Goal: Task Accomplishment & Management: Manage account settings

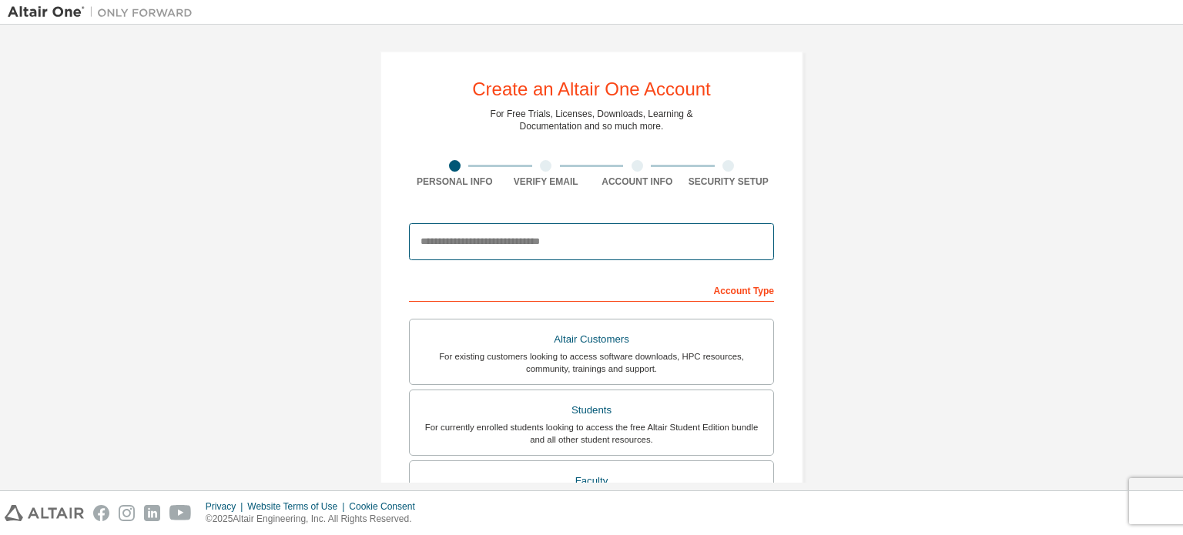
click at [500, 241] on input "email" at bounding box center [591, 241] width 365 height 37
click at [453, 243] on input "email" at bounding box center [591, 241] width 365 height 37
type input "**********"
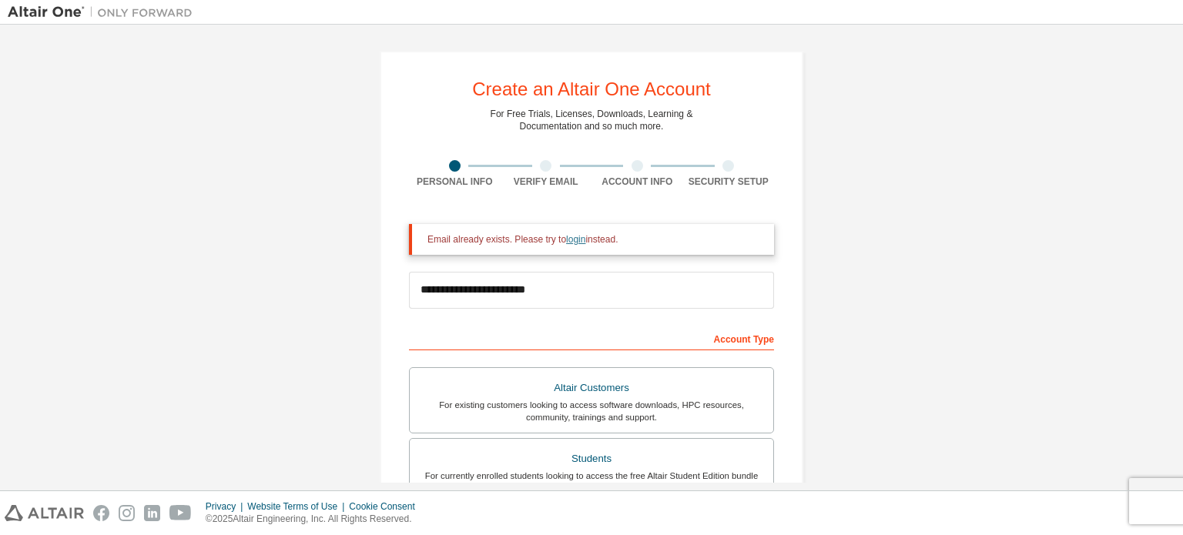
click at [566, 236] on link "login" at bounding box center [575, 239] width 19 height 11
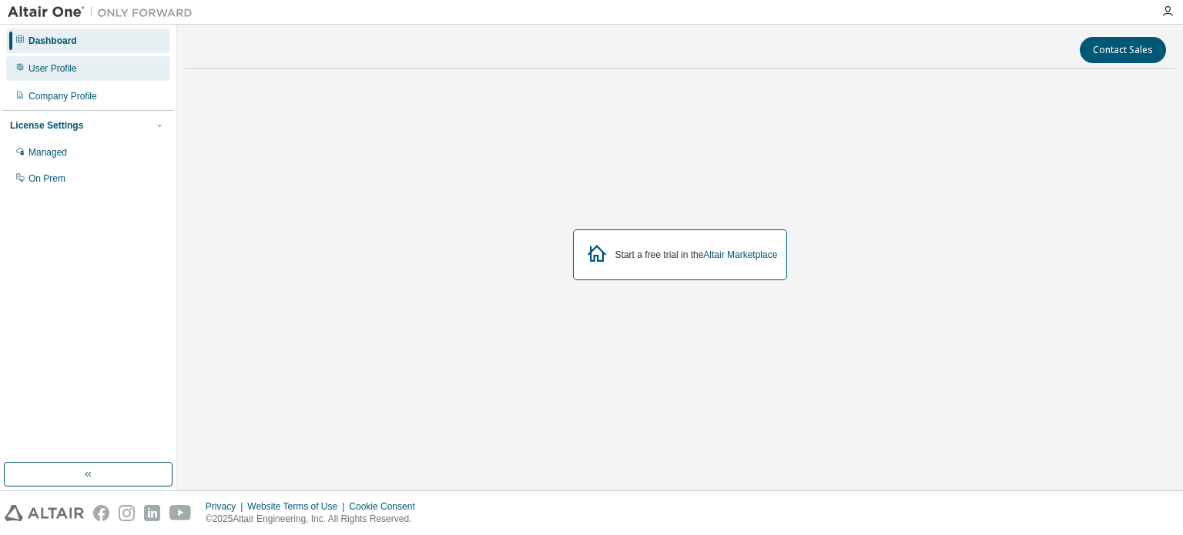
click at [77, 65] on div "User Profile" at bounding box center [88, 68] width 164 height 25
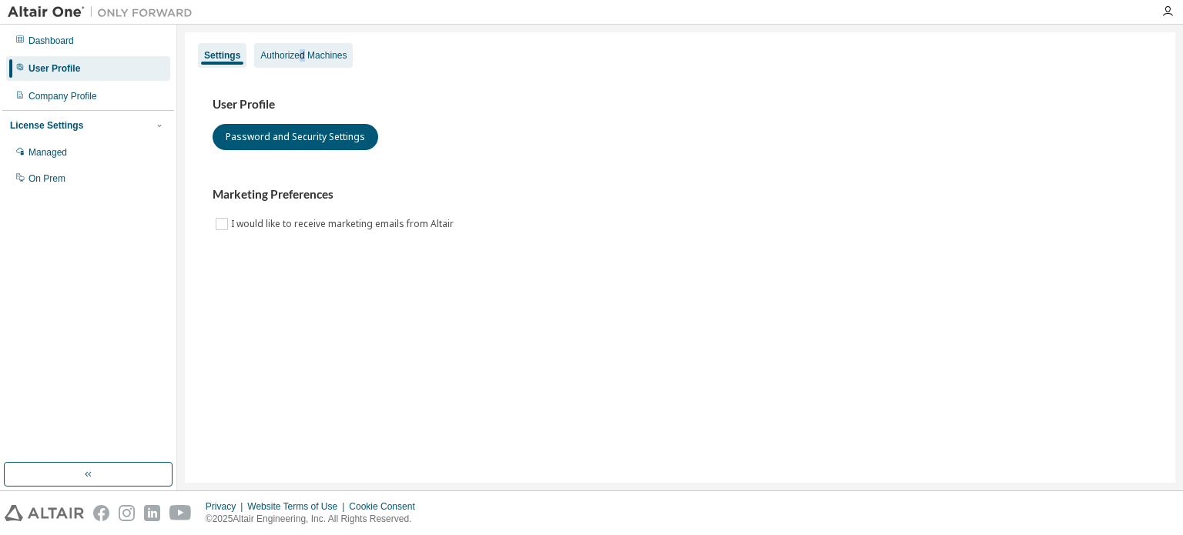
click at [302, 53] on div "Authorized Machines" at bounding box center [303, 55] width 86 height 12
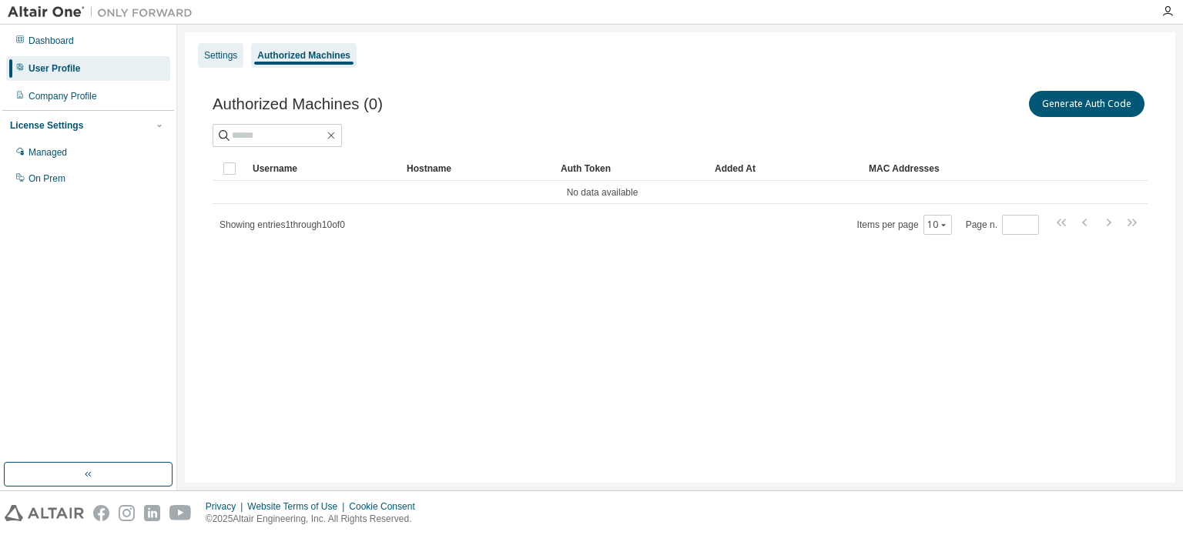
click at [217, 52] on div "Settings" at bounding box center [220, 55] width 33 height 12
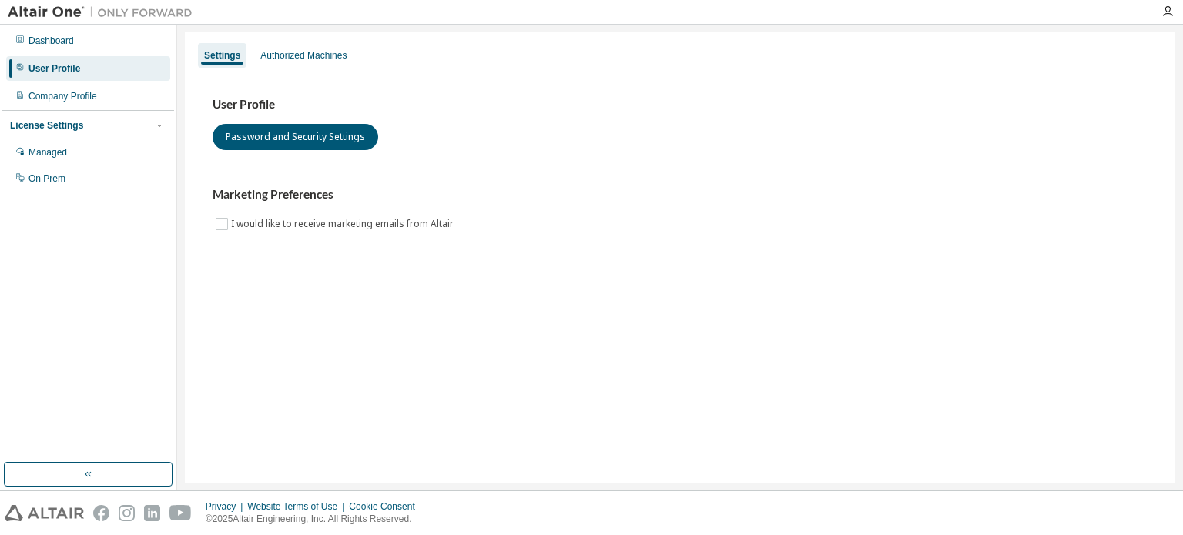
click at [49, 166] on div "Managed On Prem" at bounding box center [88, 165] width 172 height 51
click at [49, 182] on div "On Prem" at bounding box center [46, 179] width 37 height 12
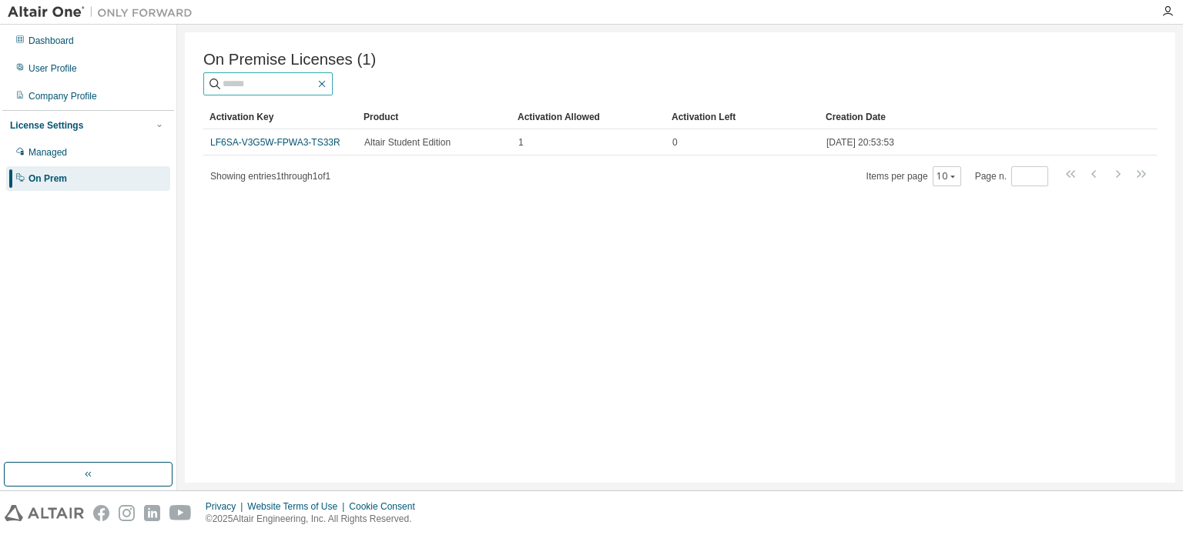
click at [328, 85] on icon "button" at bounding box center [322, 84] width 12 height 12
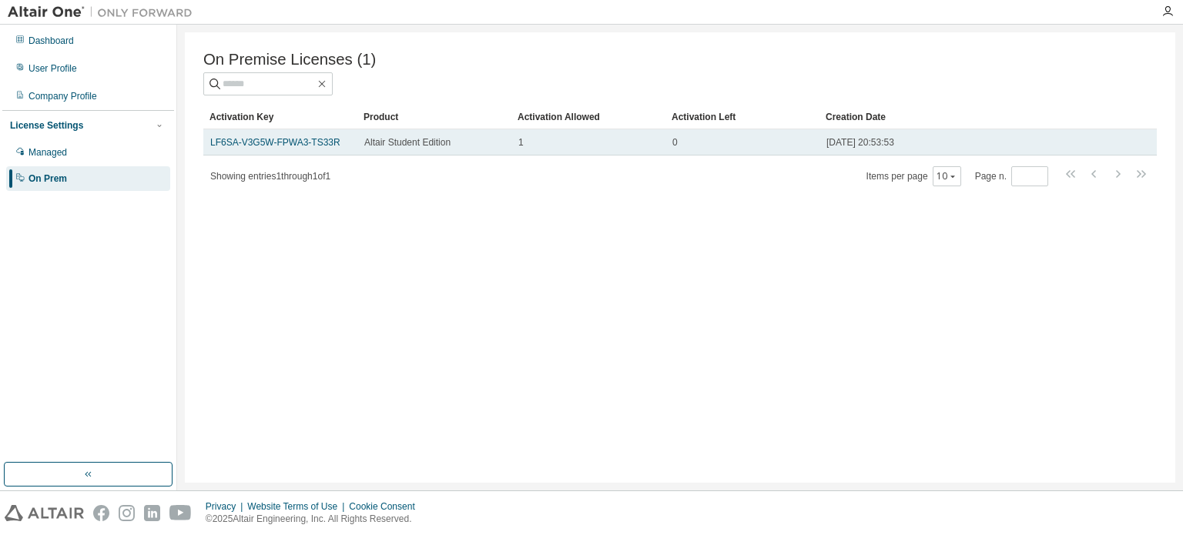
click at [349, 147] on div "LF6SA-V3G5W-FPWA3-TS33R" at bounding box center [280, 142] width 140 height 12
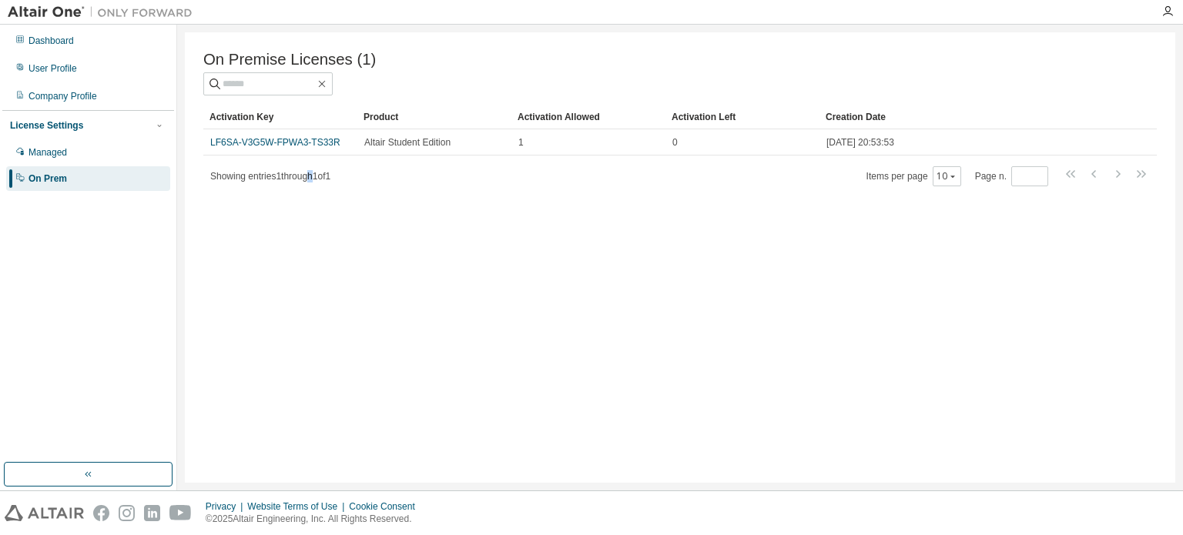
drag, startPoint x: 341, startPoint y: 145, endPoint x: 310, endPoint y: 178, distance: 45.8
click at [310, 179] on span "Showing entries 1 through 1 of 1" at bounding box center [270, 176] width 120 height 11
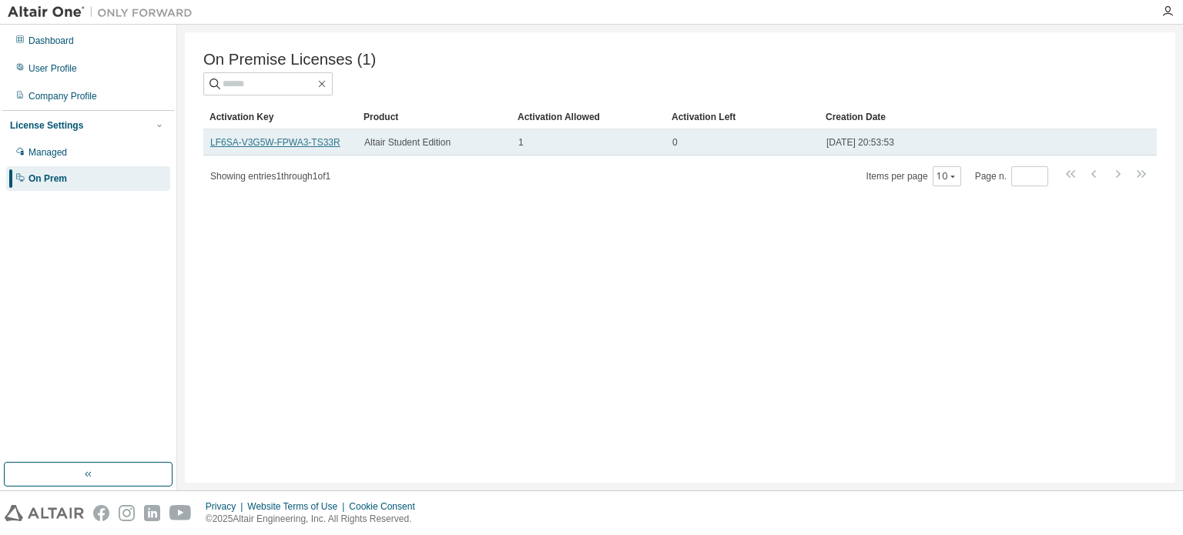
click at [277, 142] on link "LF6SA-V3G5W-FPWA3-TS33R" at bounding box center [275, 142] width 130 height 11
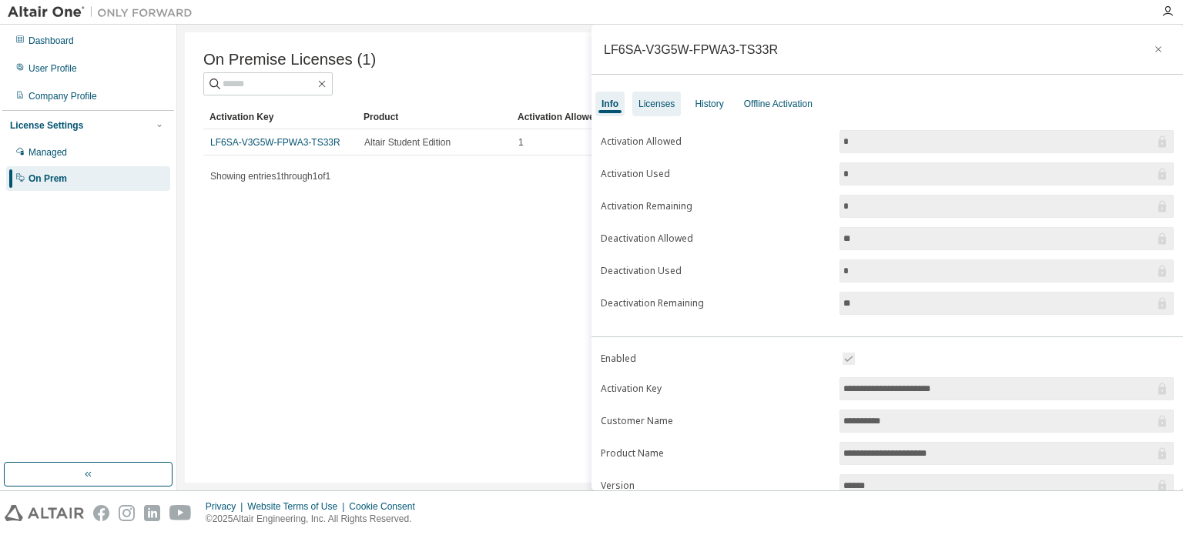
click at [662, 99] on div "Licenses" at bounding box center [657, 104] width 36 height 12
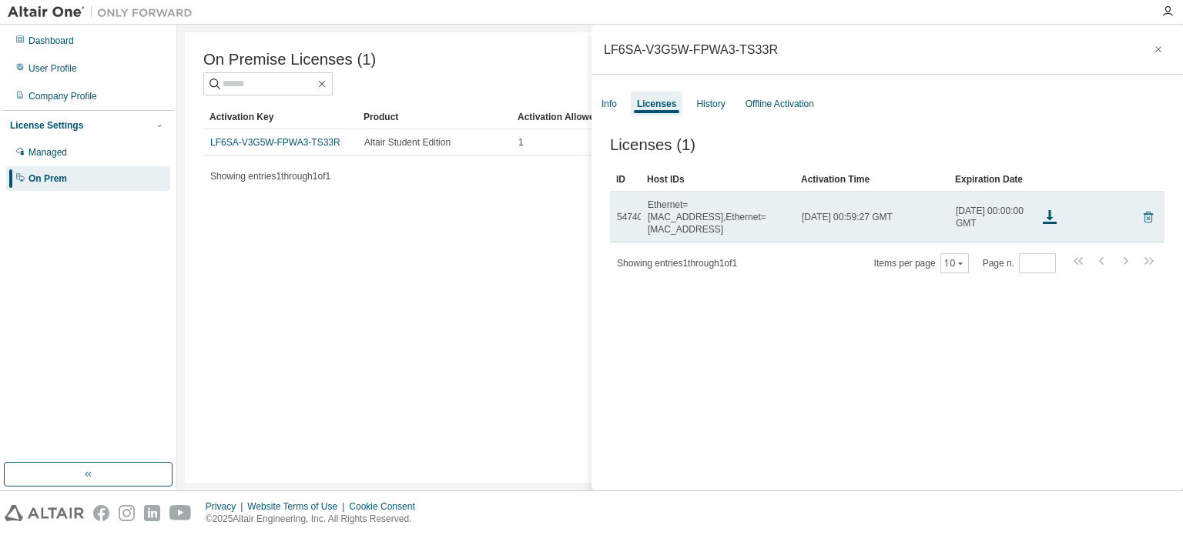
click at [1144, 215] on icon at bounding box center [1148, 218] width 9 height 12
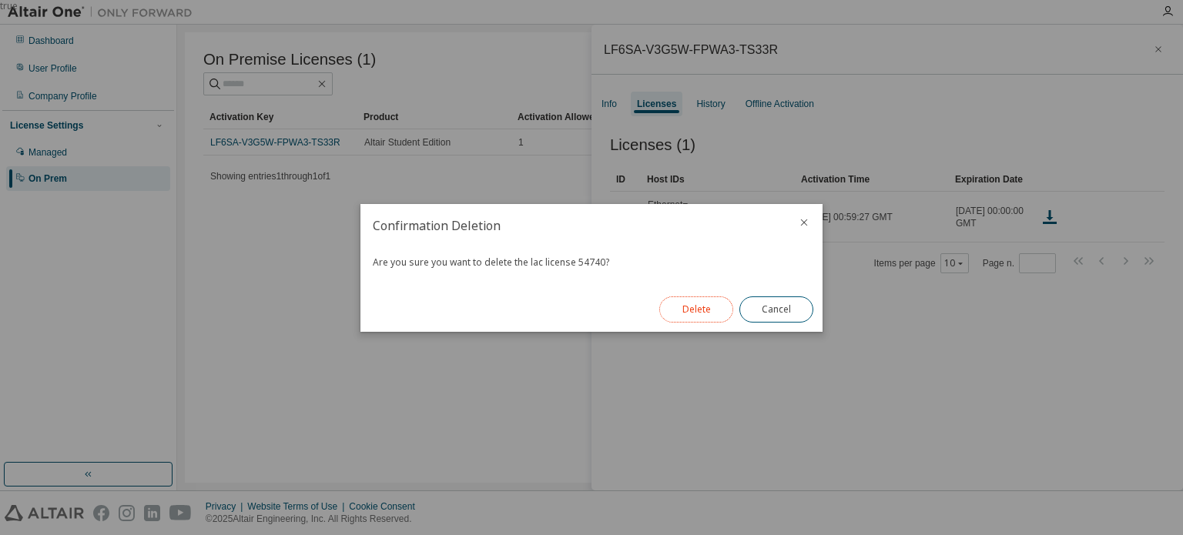
click at [696, 310] on button "Delete" at bounding box center [696, 310] width 74 height 26
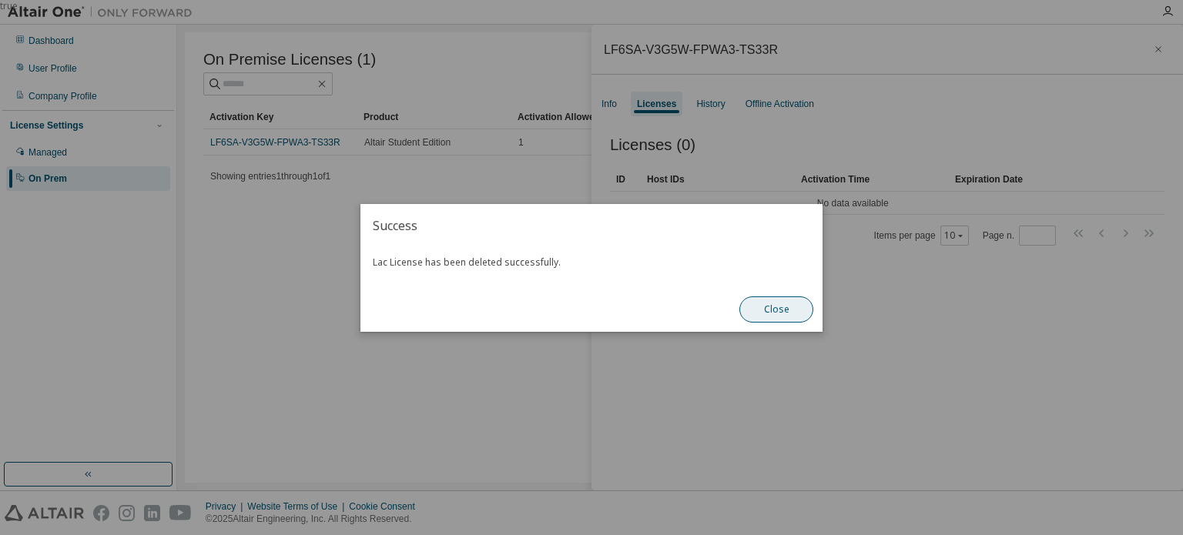
click at [772, 308] on button "Close" at bounding box center [776, 310] width 74 height 26
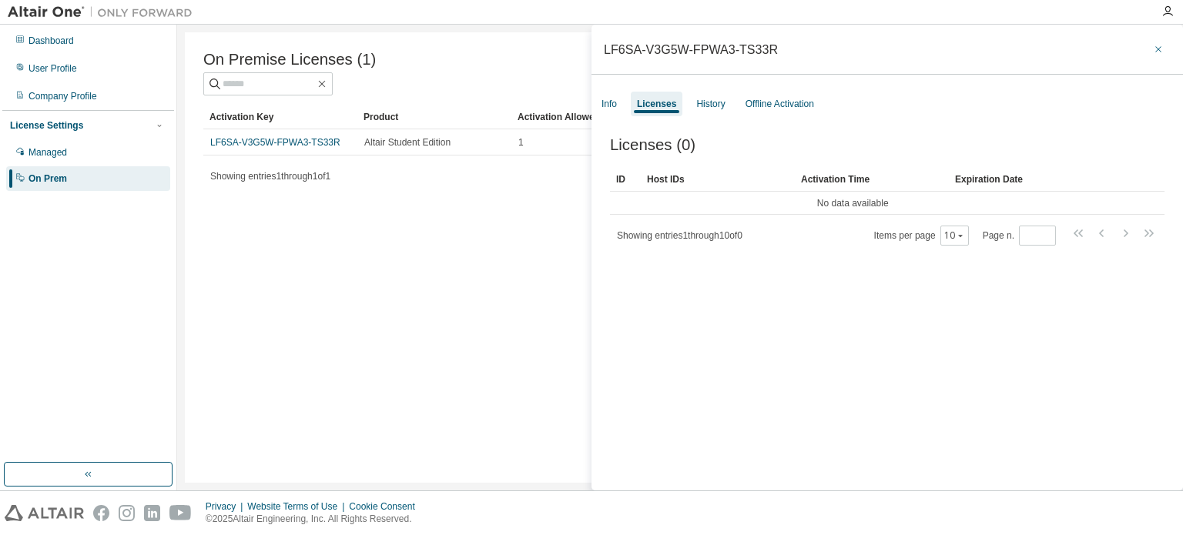
click at [1153, 50] on icon "button" at bounding box center [1158, 49] width 11 height 12
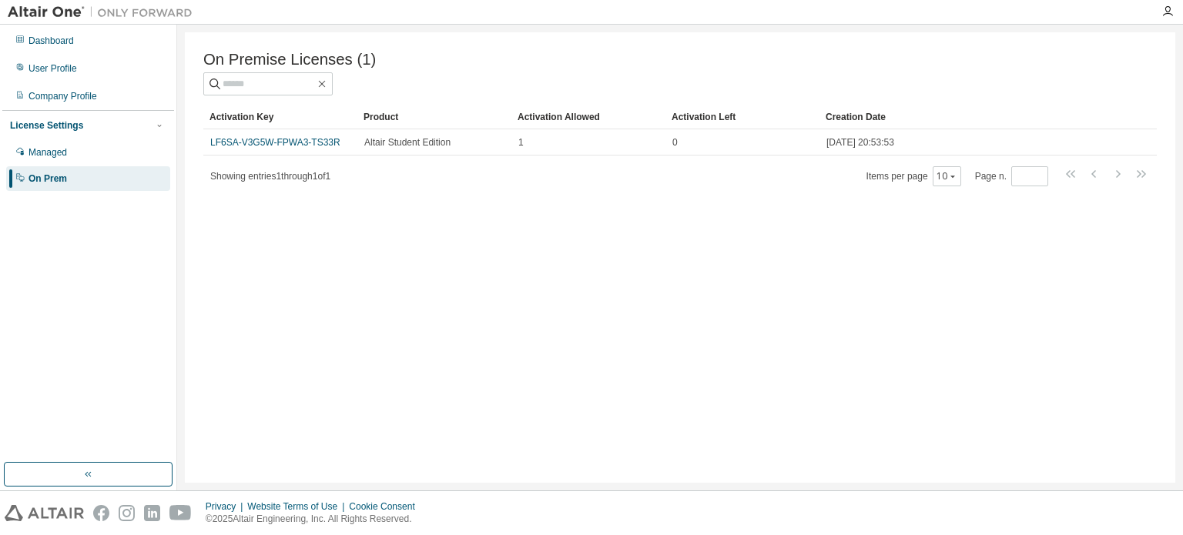
click at [52, 152] on div "Managed" at bounding box center [47, 152] width 39 height 12
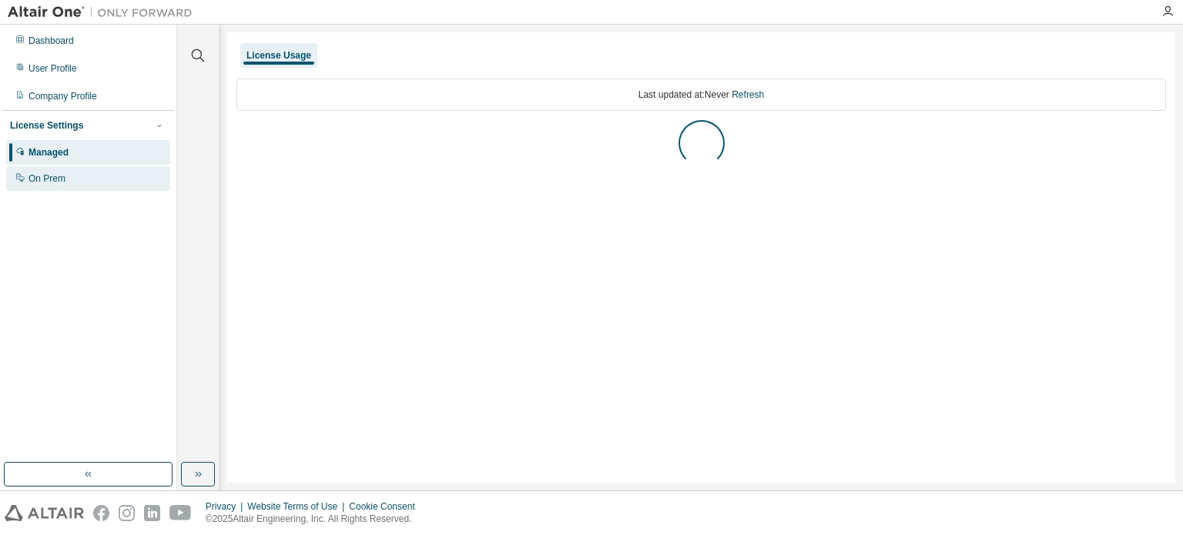
click at [58, 181] on div "On Prem" at bounding box center [46, 179] width 37 height 12
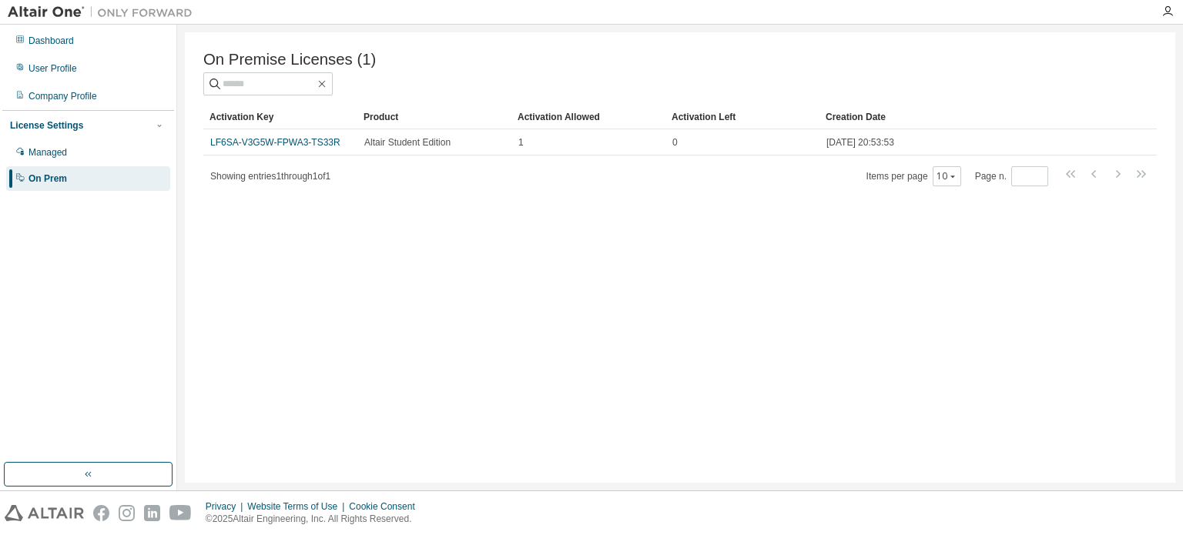
click at [58, 181] on div "On Prem" at bounding box center [47, 179] width 39 height 12
click at [66, 163] on div "Managed" at bounding box center [88, 152] width 164 height 25
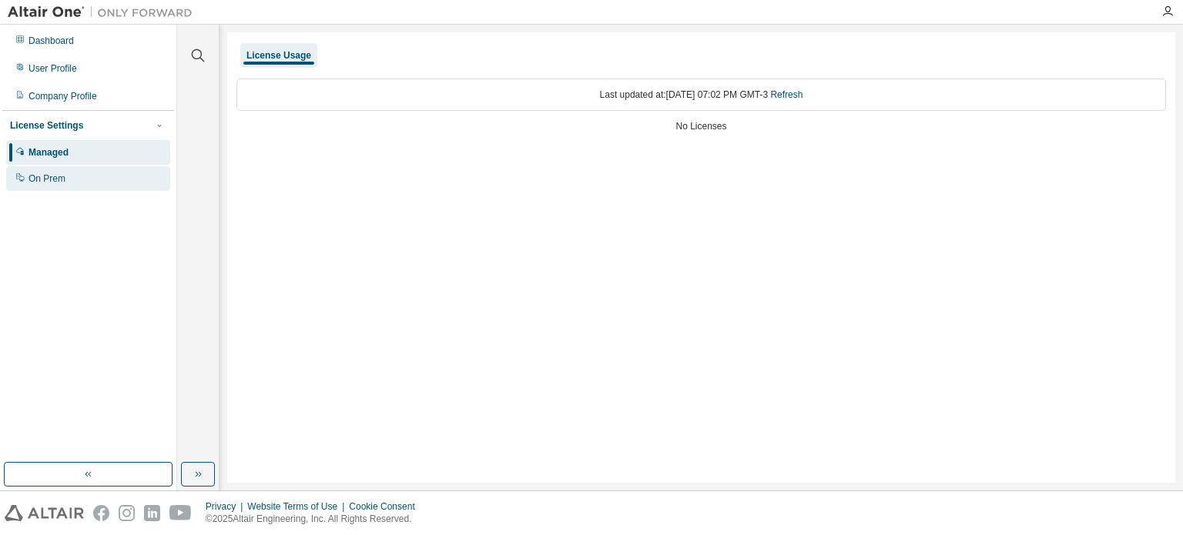
click at [65, 178] on div "On Prem" at bounding box center [88, 178] width 164 height 25
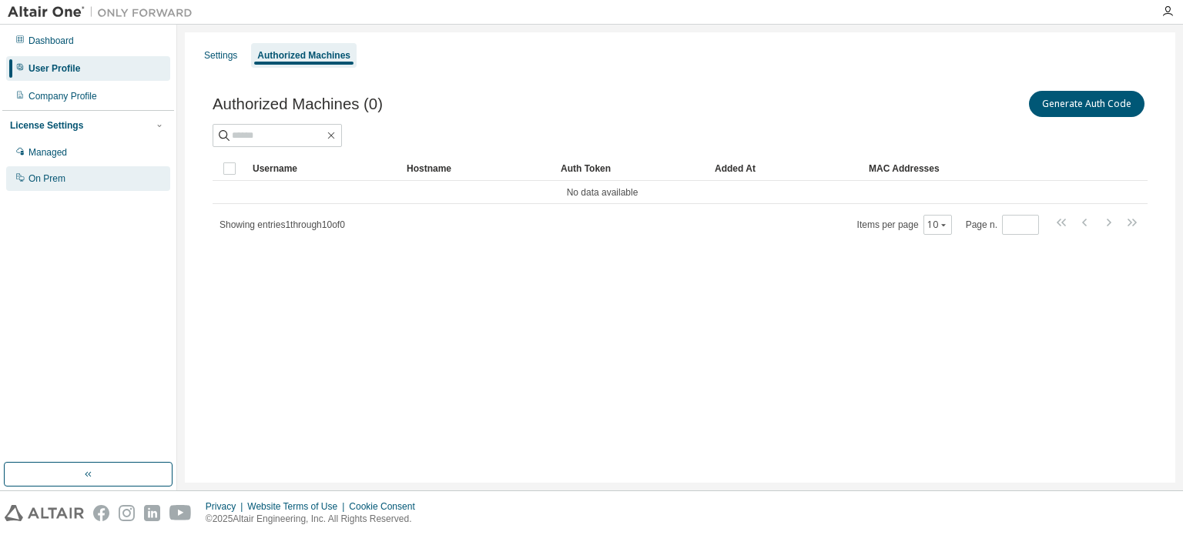
click at [85, 170] on div "On Prem" at bounding box center [88, 178] width 164 height 25
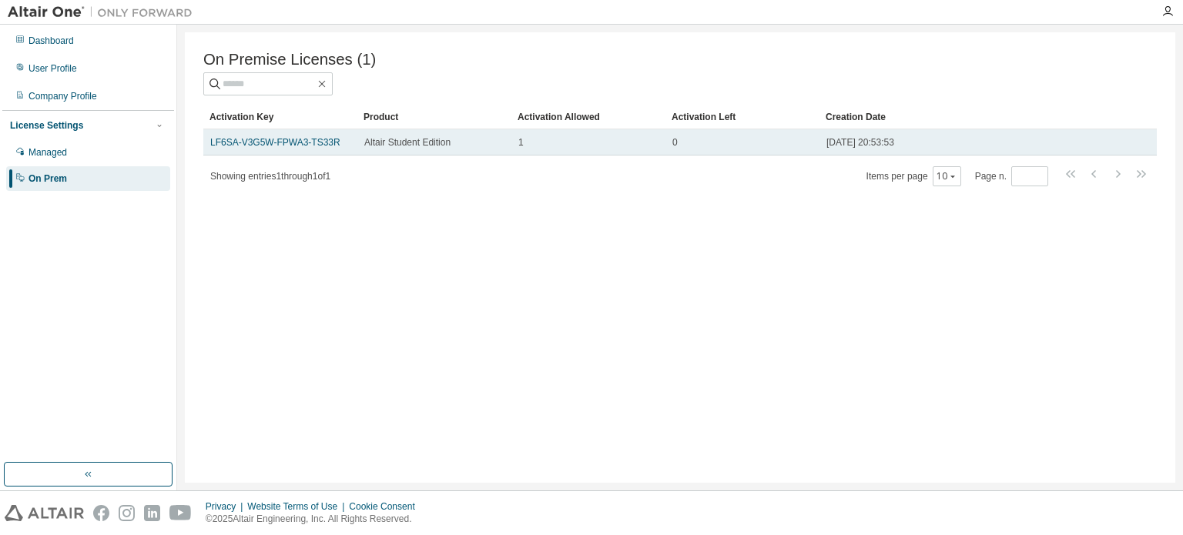
click at [596, 146] on div "1" at bounding box center [588, 142] width 140 height 12
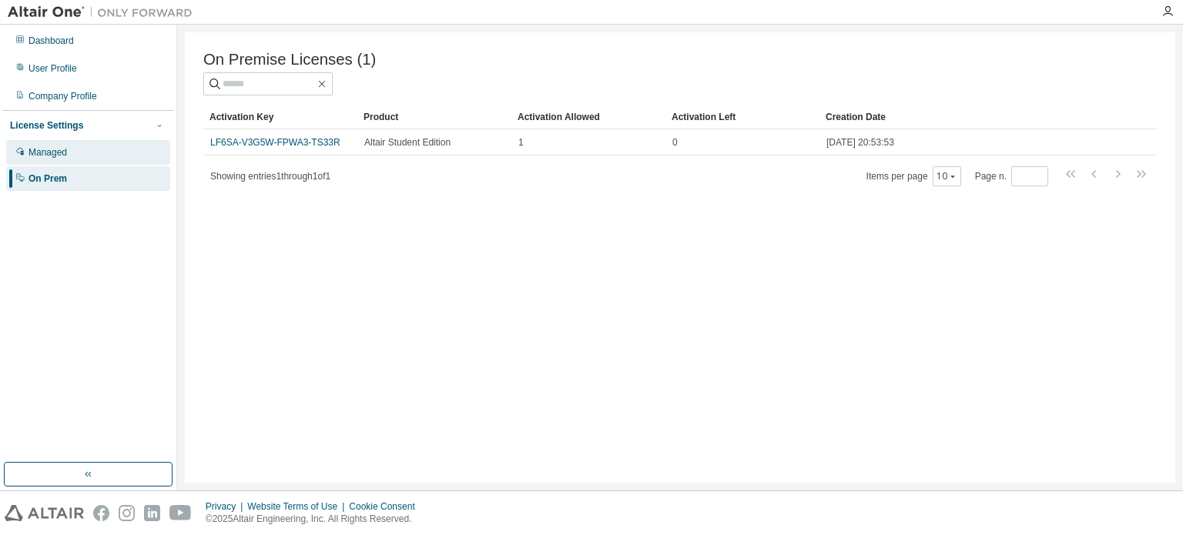
click at [85, 149] on div "Managed" at bounding box center [88, 152] width 164 height 25
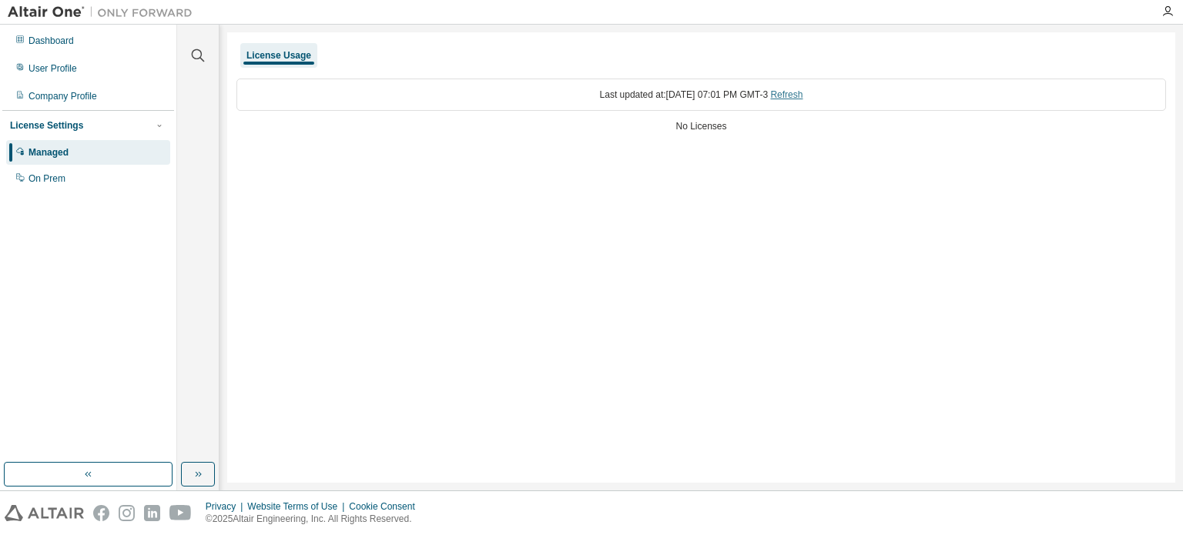
click at [803, 96] on link "Refresh" at bounding box center [786, 94] width 32 height 11
click at [133, 177] on div "On Prem" at bounding box center [88, 178] width 164 height 25
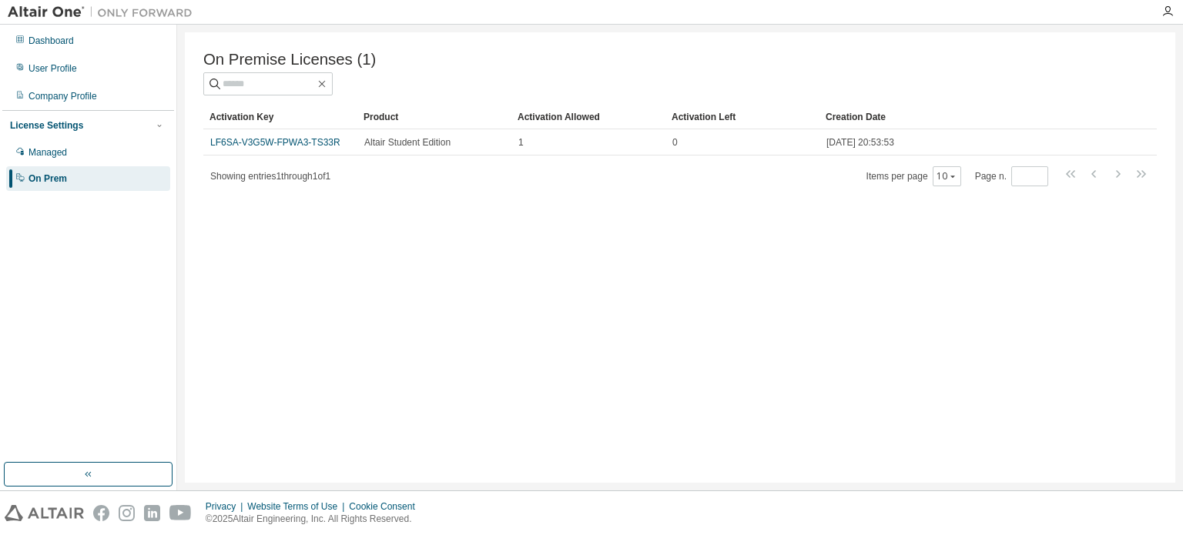
click at [210, 146] on link "LF6SA-V3G5W-FPWA3-TS33R" at bounding box center [275, 142] width 130 height 11
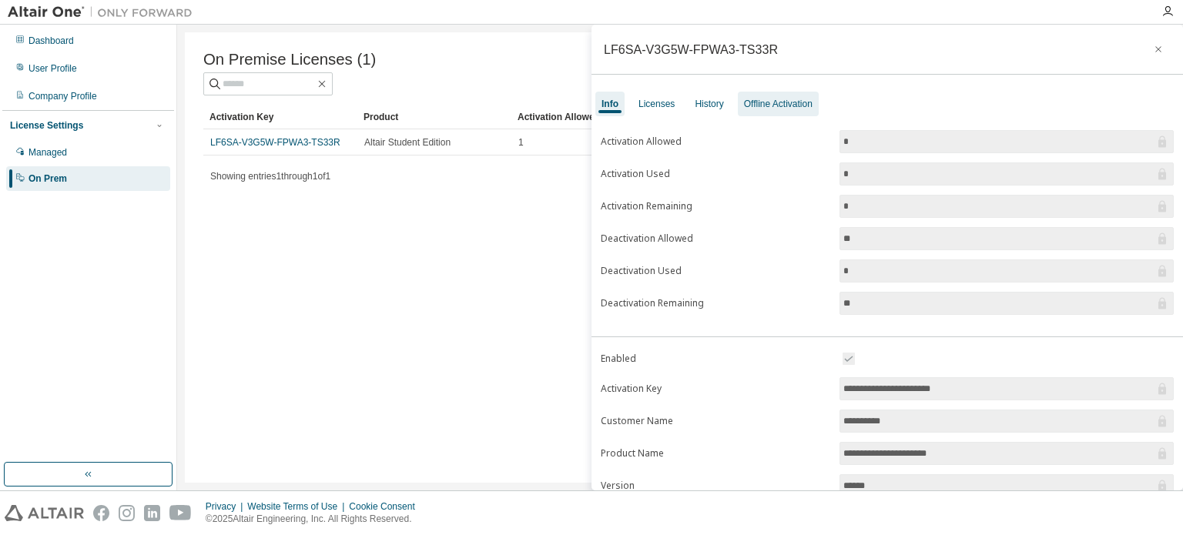
click at [769, 107] on div "Offline Activation" at bounding box center [778, 104] width 69 height 12
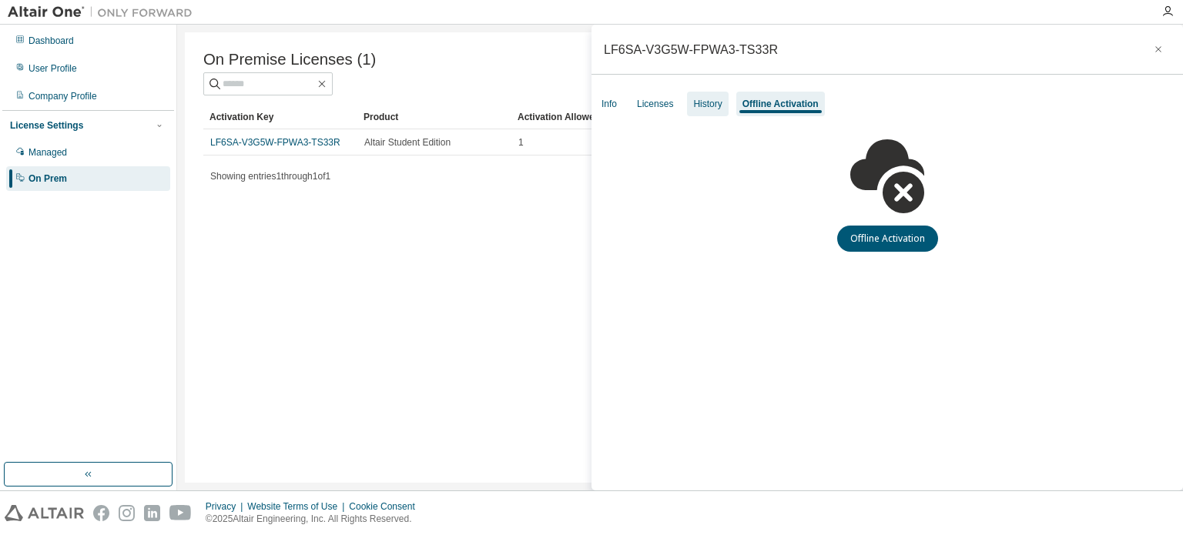
click at [706, 108] on div "History" at bounding box center [707, 104] width 28 height 12
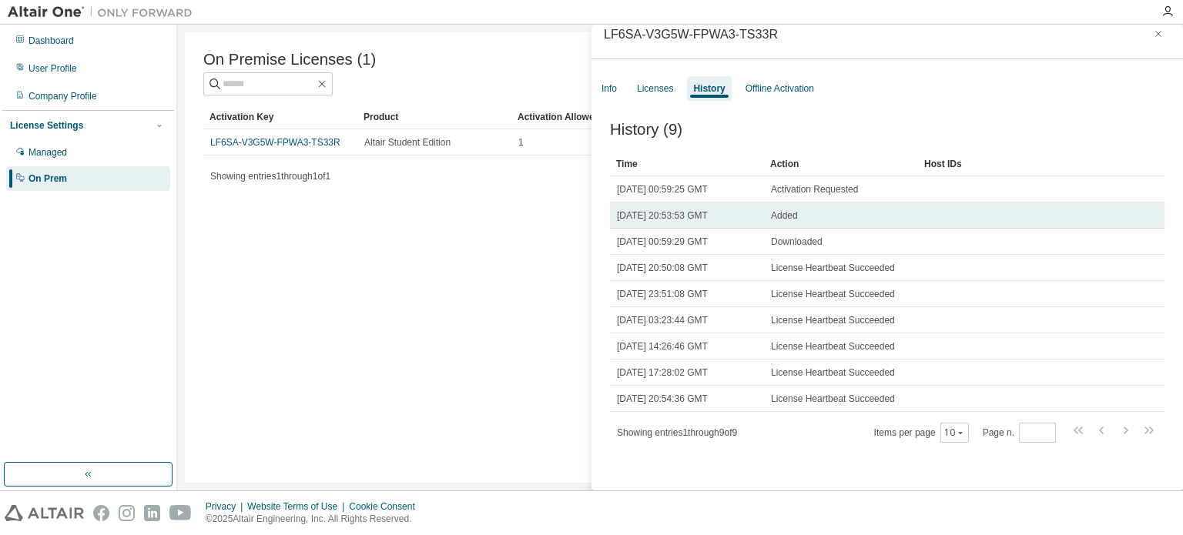
scroll to position [23, 0]
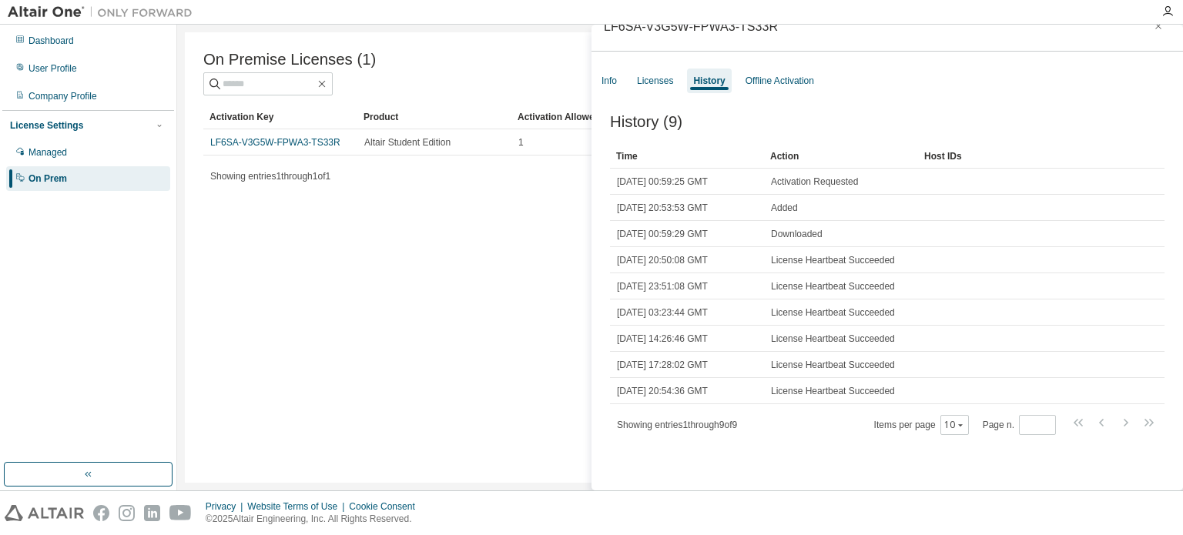
click at [486, 311] on div "On Premise Licenses (1) Clear Load Save Save As Field Operator Value Select fil…" at bounding box center [680, 257] width 991 height 451
click at [1153, 30] on icon "button" at bounding box center [1158, 26] width 11 height 12
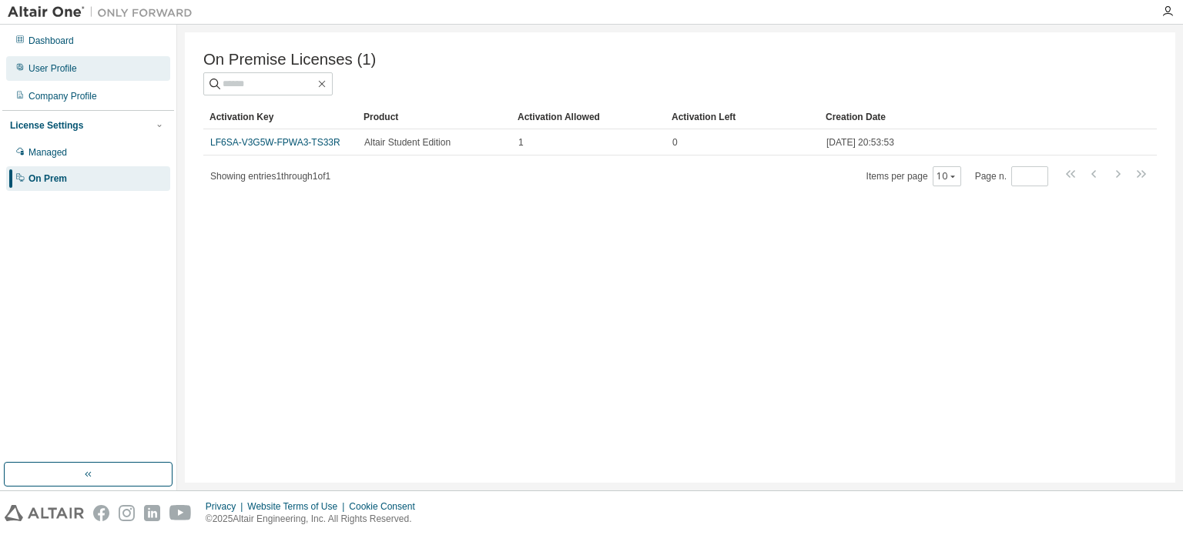
click at [66, 72] on div "User Profile" at bounding box center [52, 68] width 49 height 12
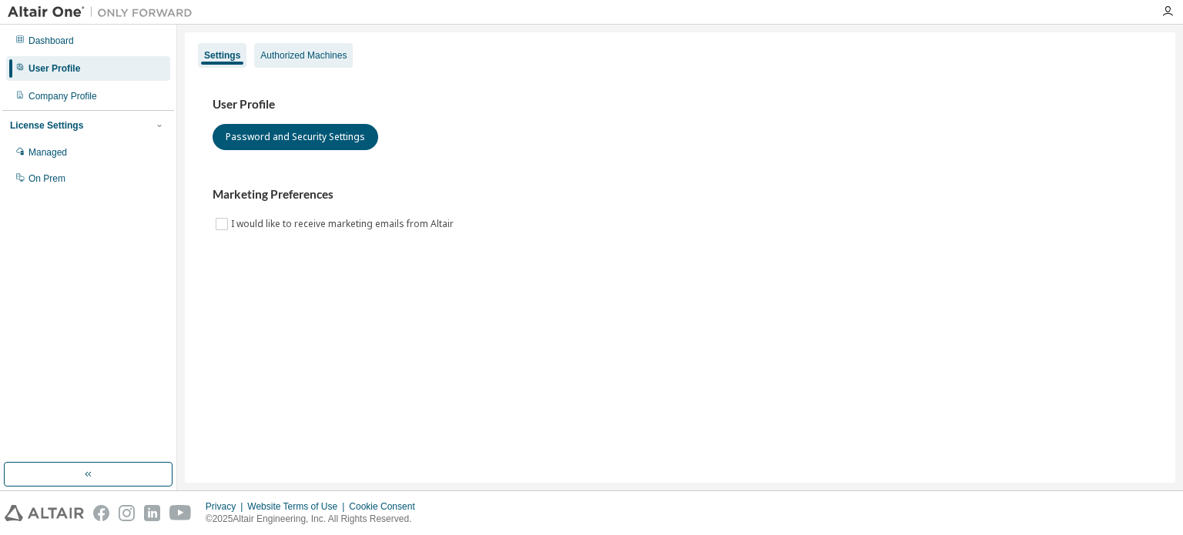
click at [338, 52] on div "Authorized Machines" at bounding box center [303, 55] width 86 height 12
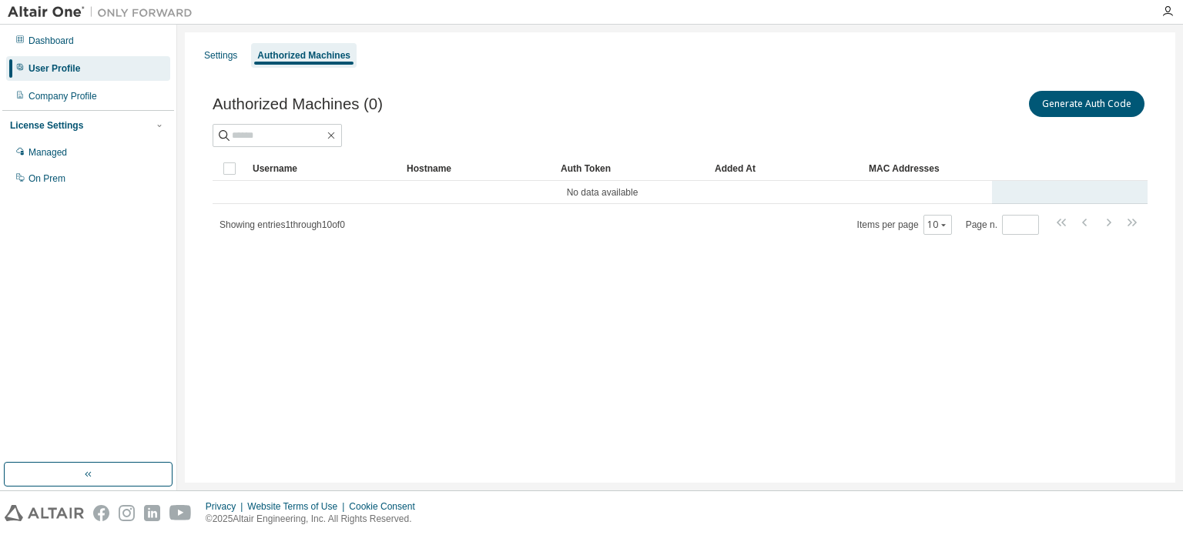
click at [609, 194] on td "No data available" at bounding box center [603, 192] width 780 height 23
click at [413, 241] on div "Authorized Machines (0) Generate Auth Code Clear Load Save Save As Field Operat…" at bounding box center [680, 172] width 972 height 206
click at [216, 52] on div "Settings" at bounding box center [220, 55] width 33 height 12
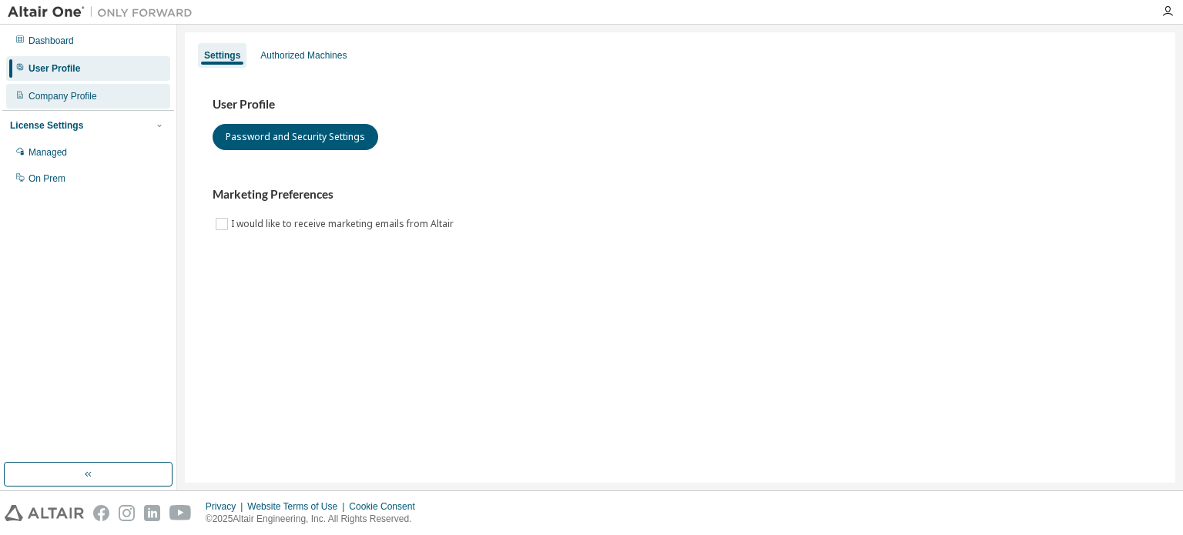
click at [69, 92] on div "Company Profile" at bounding box center [62, 96] width 69 height 12
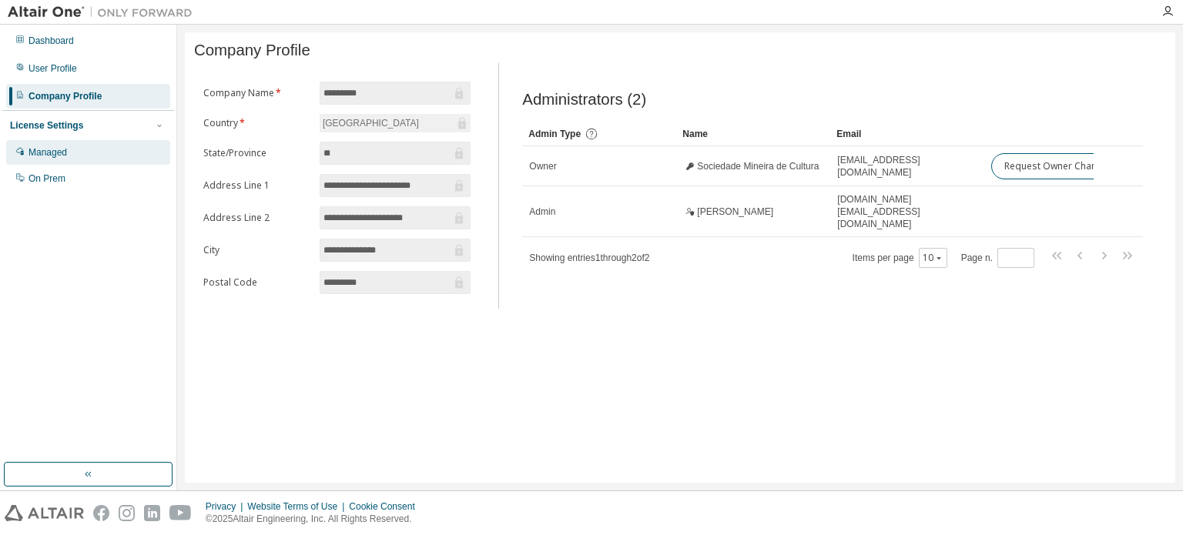
click at [74, 153] on div "Managed" at bounding box center [88, 152] width 164 height 25
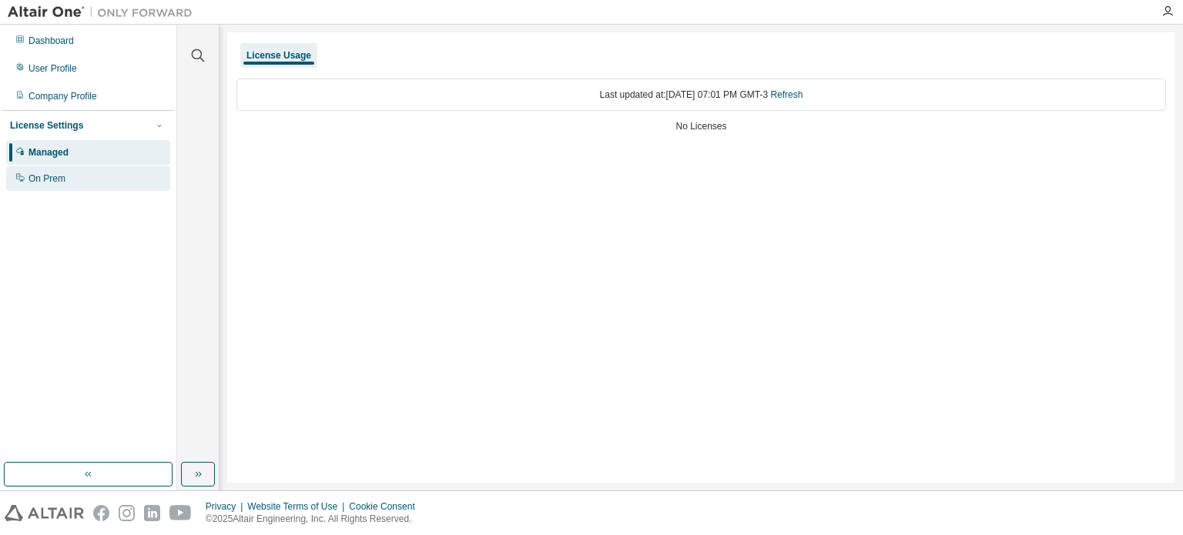
click at [63, 179] on div "On Prem" at bounding box center [46, 179] width 37 height 12
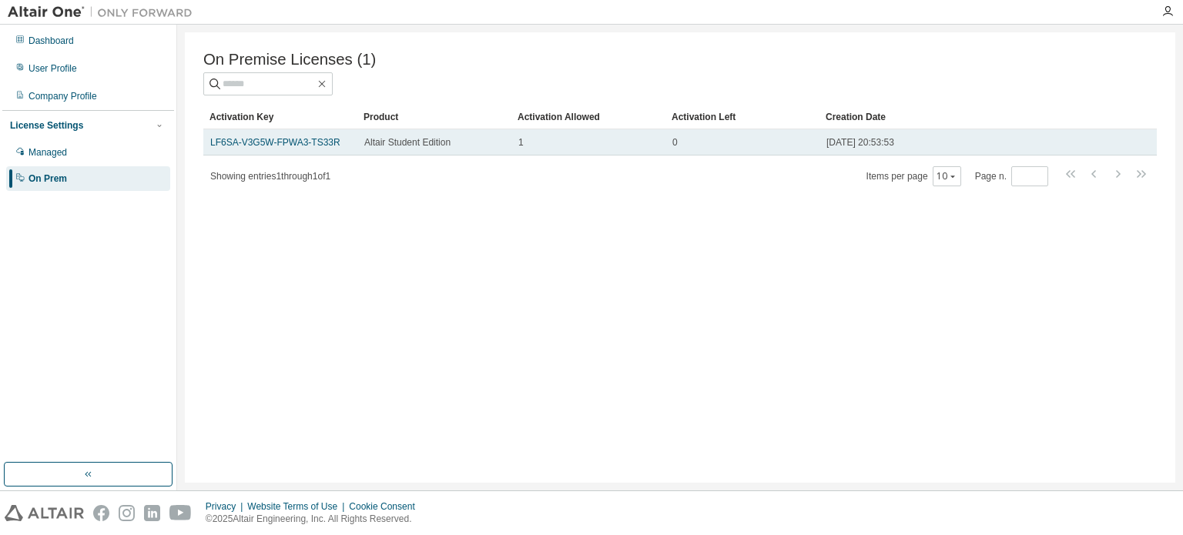
click at [468, 149] on div "Altair Student Edition" at bounding box center [434, 142] width 140 height 12
drag, startPoint x: 468, startPoint y: 149, endPoint x: 903, endPoint y: 148, distance: 435.2
click at [894, 149] on span "[DATE] 20:53:53" at bounding box center [860, 142] width 68 height 12
click at [1146, 141] on tr "LF6SA-V3G5W-FPWA3-TS33R Altair Student Edition 1 0 2025-08-27 20:53:53" at bounding box center [680, 142] width 954 height 26
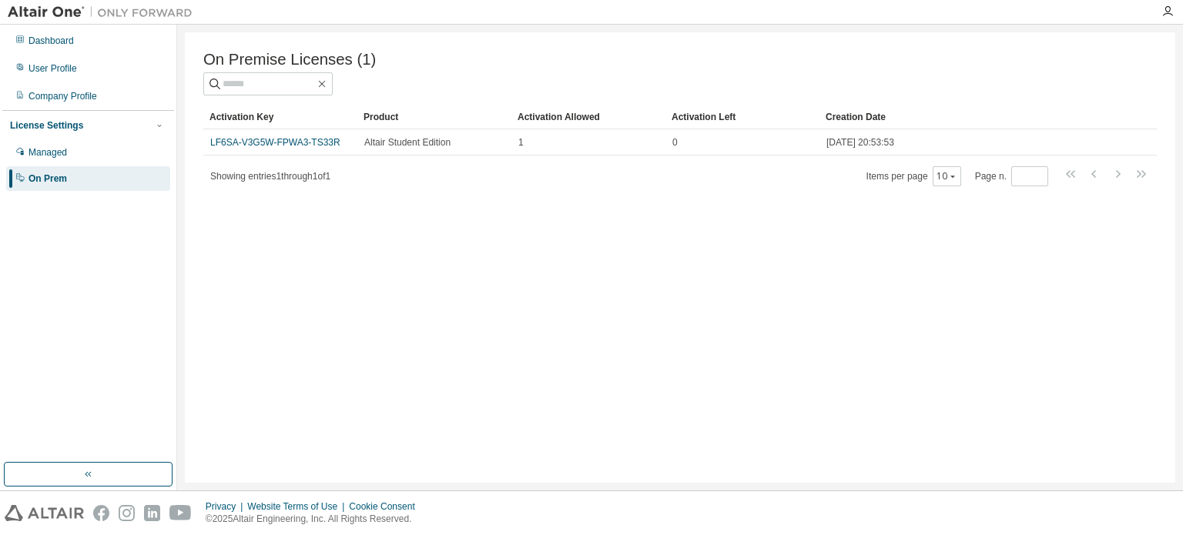
click at [505, 181] on div "Showing entries 1 through 1 of 1 Items per page 10 Page n. *" at bounding box center [680, 176] width 954 height 22
click at [77, 155] on div "Managed" at bounding box center [88, 152] width 164 height 25
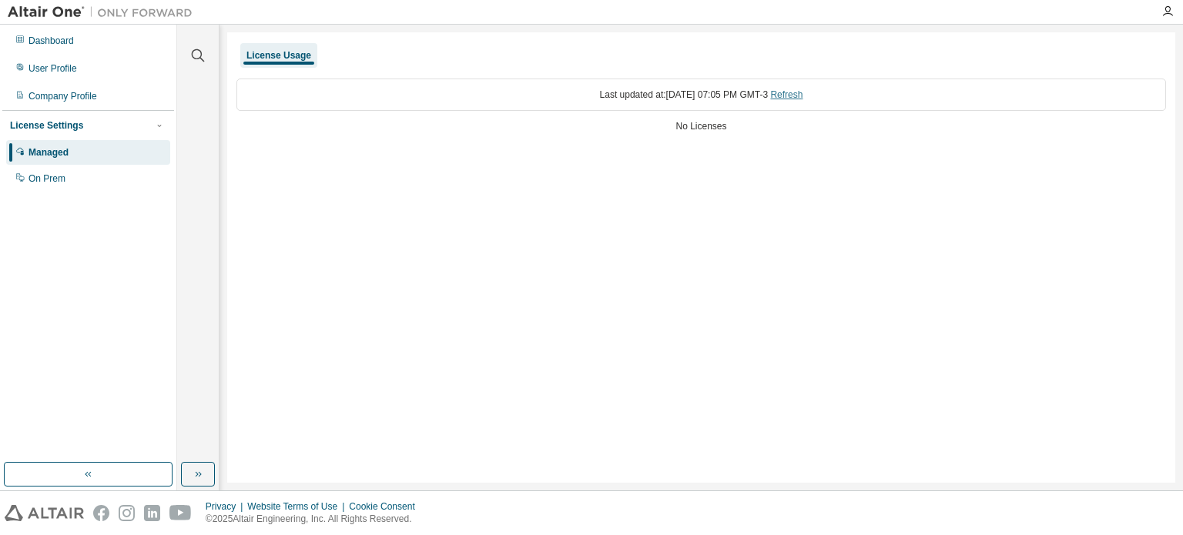
click at [802, 95] on link "Refresh" at bounding box center [786, 94] width 32 height 11
click at [33, 178] on div "On Prem" at bounding box center [46, 179] width 37 height 12
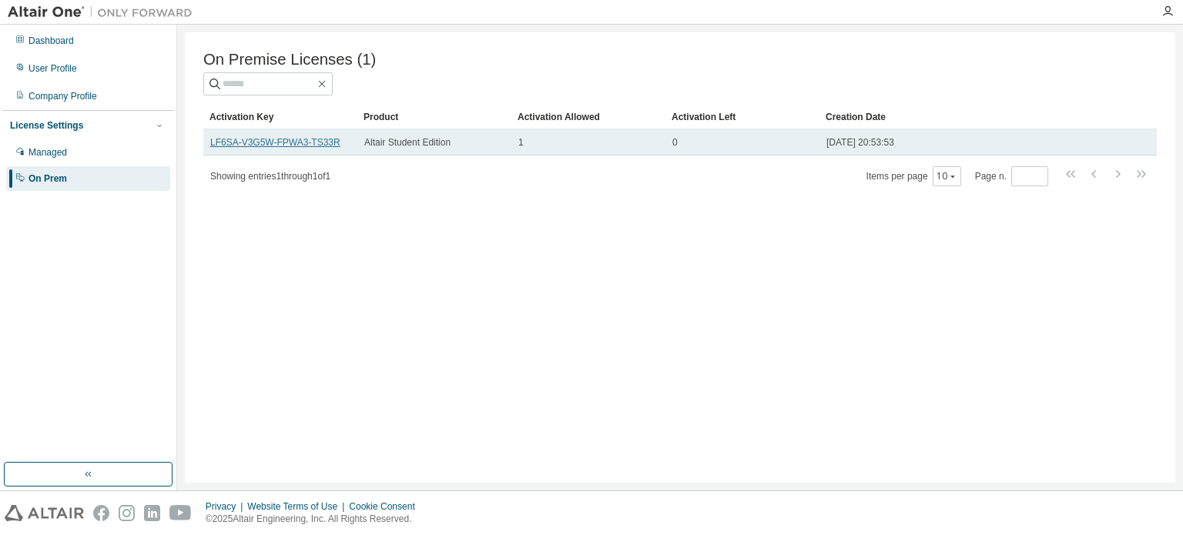
click at [315, 148] on link "LF6SA-V3G5W-FPWA3-TS33R" at bounding box center [275, 142] width 130 height 11
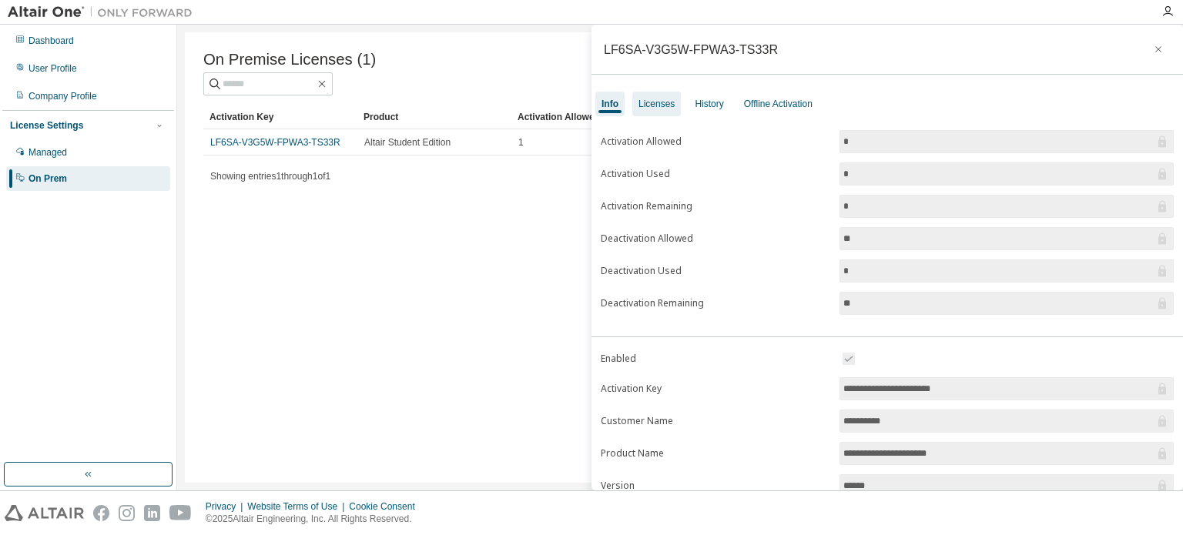
click at [655, 101] on div "Licenses" at bounding box center [657, 104] width 36 height 12
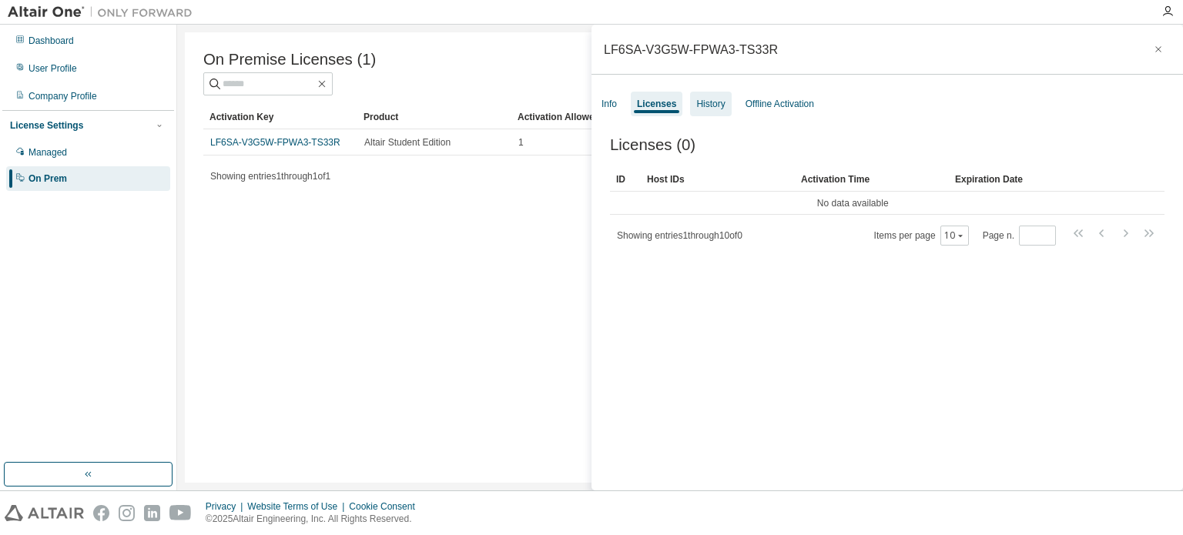
click at [706, 102] on div "History" at bounding box center [710, 104] width 28 height 12
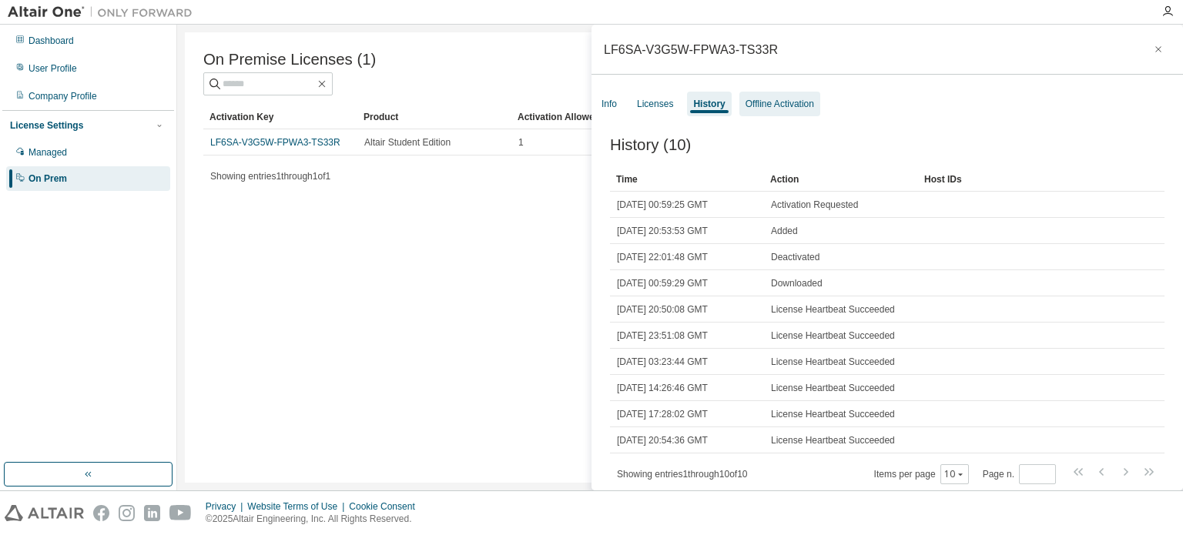
click at [773, 102] on div "Offline Activation" at bounding box center [780, 104] width 69 height 12
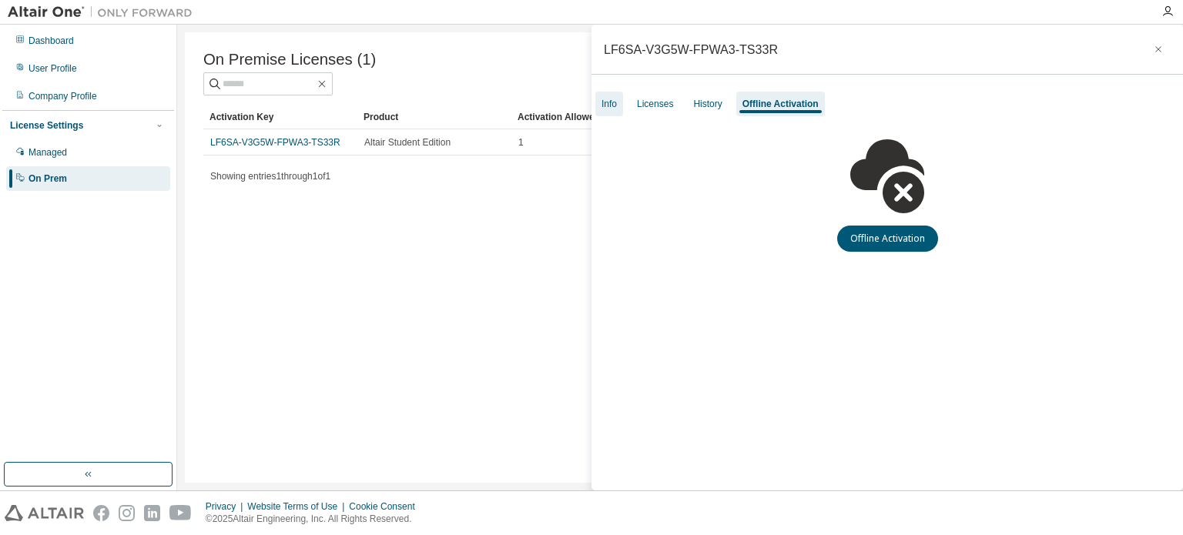
click at [620, 101] on div "Info" at bounding box center [609, 104] width 28 height 25
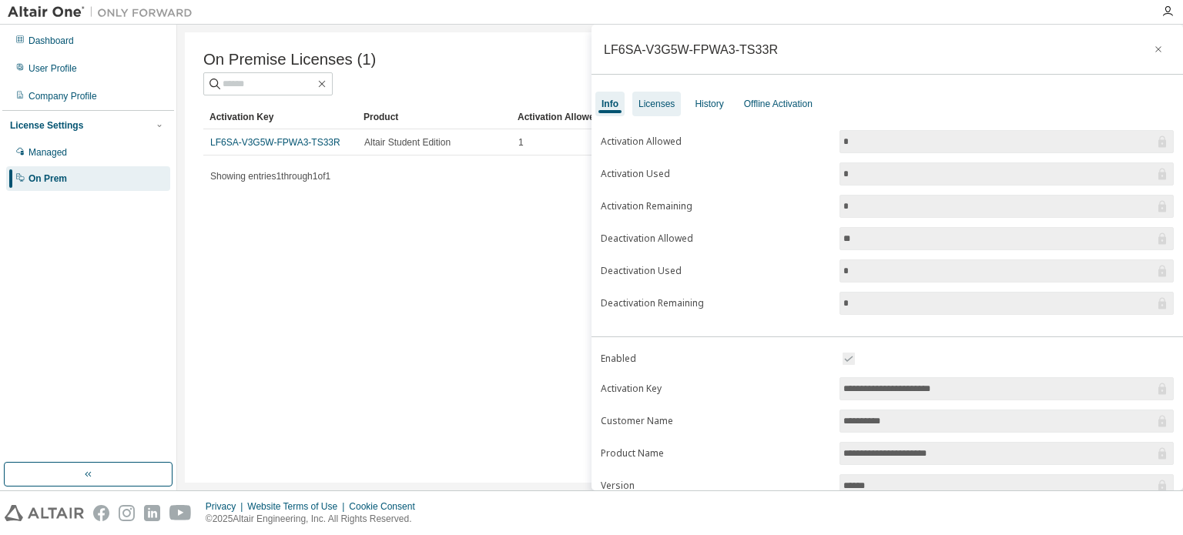
click at [660, 101] on div "Licenses" at bounding box center [657, 104] width 36 height 12
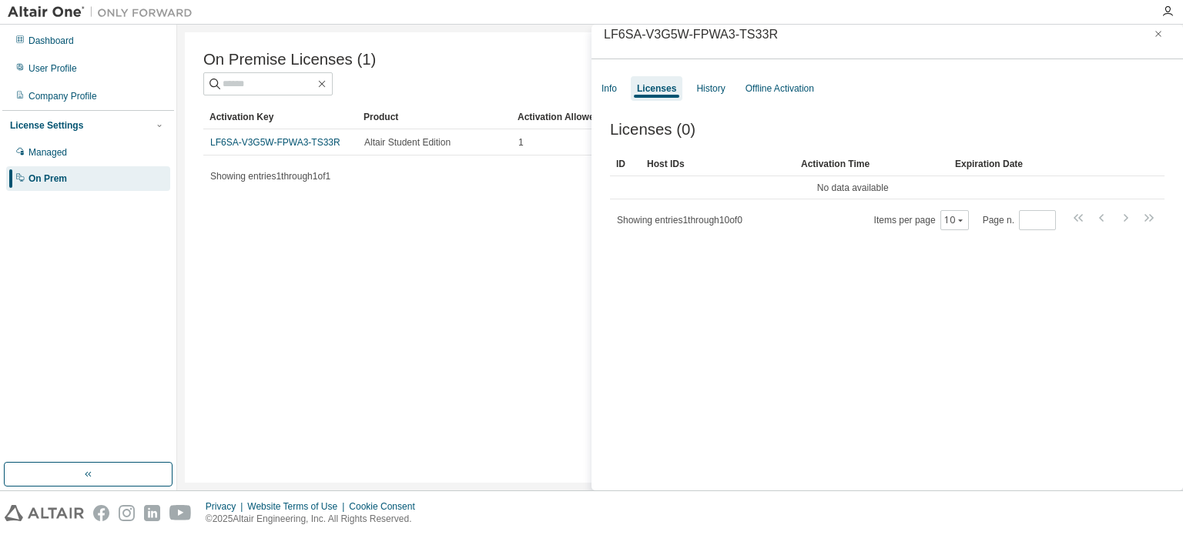
scroll to position [23, 0]
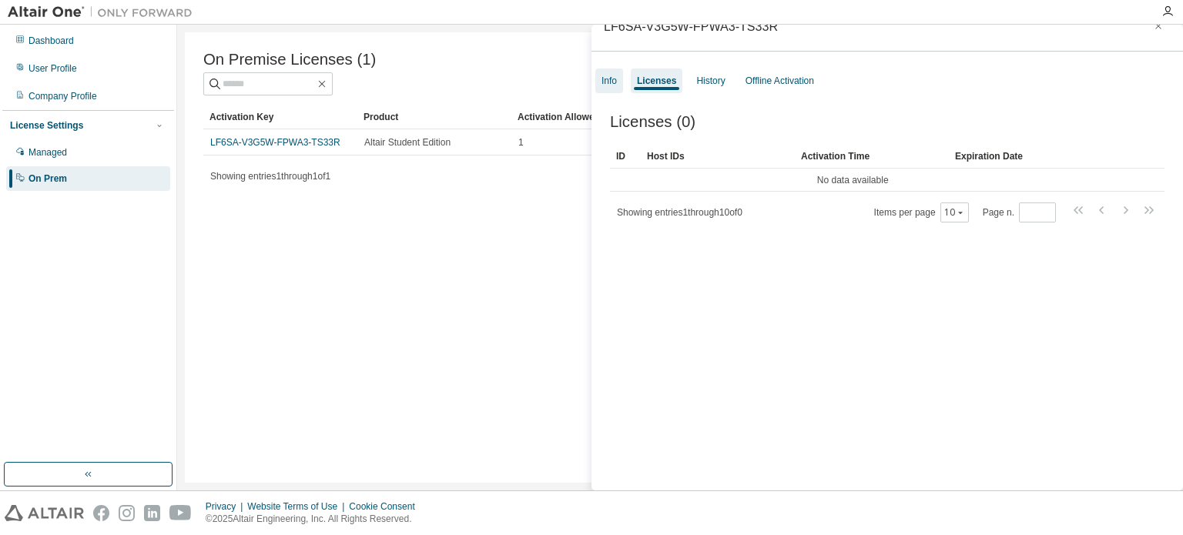
click at [613, 82] on div "Info" at bounding box center [609, 81] width 15 height 12
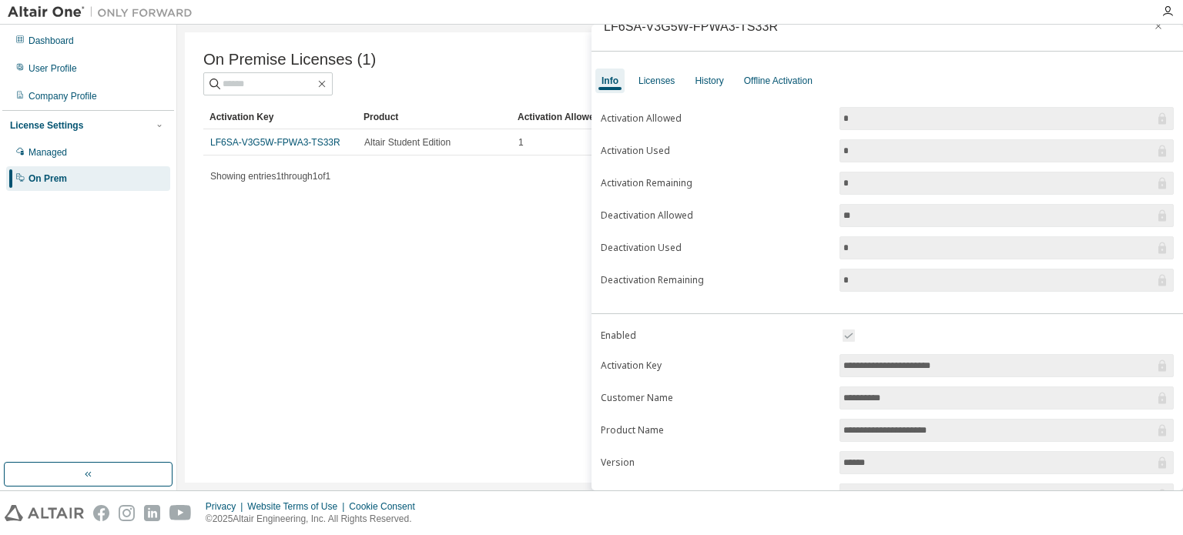
scroll to position [0, 0]
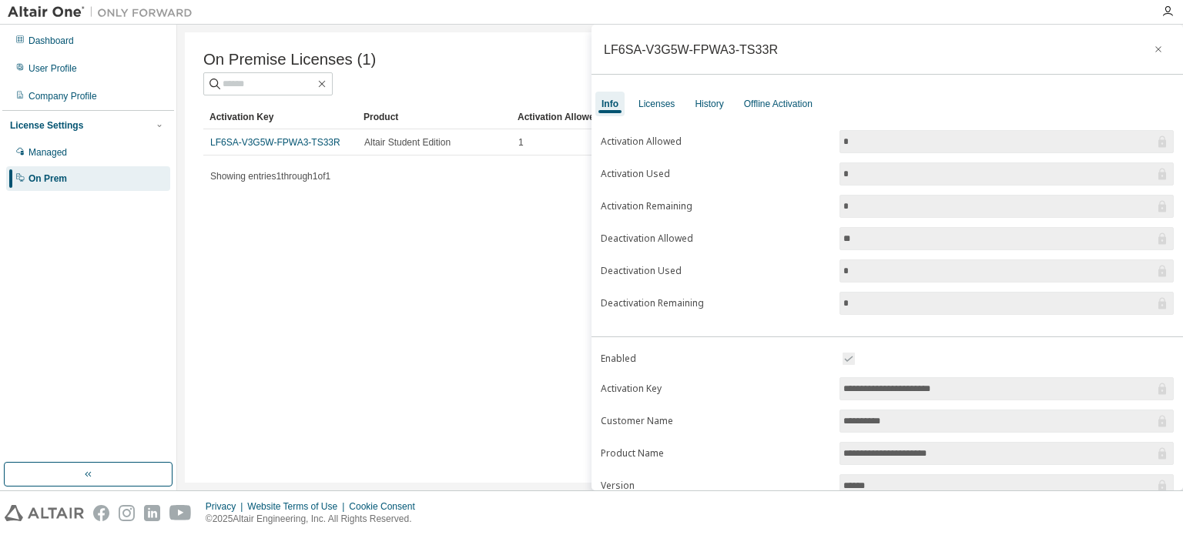
click at [677, 52] on div "LF6SA-V3G5W-FPWA3-TS33R" at bounding box center [691, 49] width 174 height 12
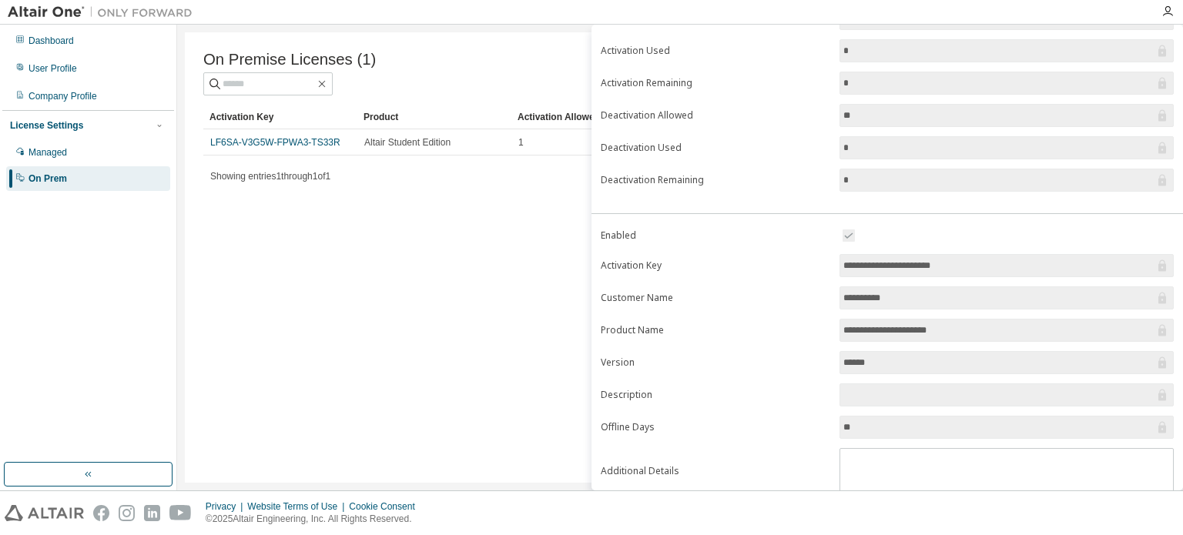
scroll to position [169, 0]
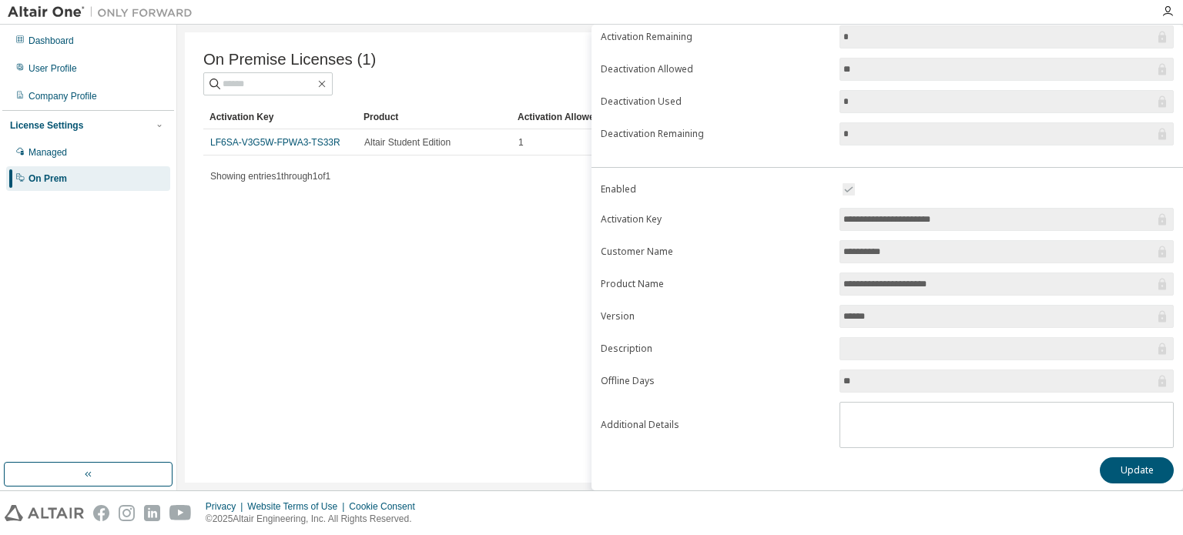
click at [1116, 321] on span "******" at bounding box center [1007, 316] width 334 height 23
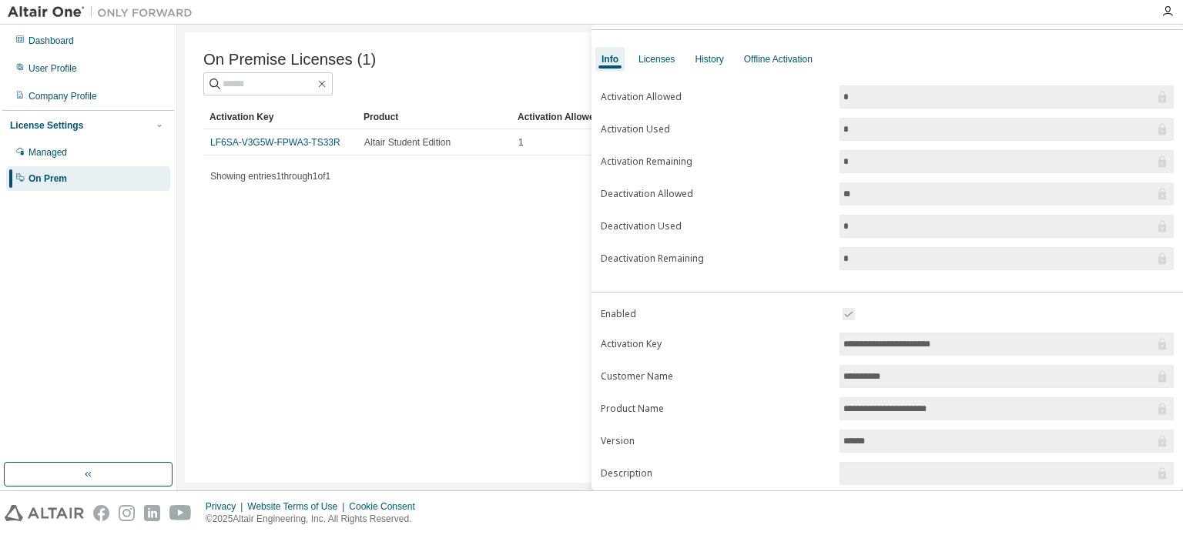
scroll to position [0, 0]
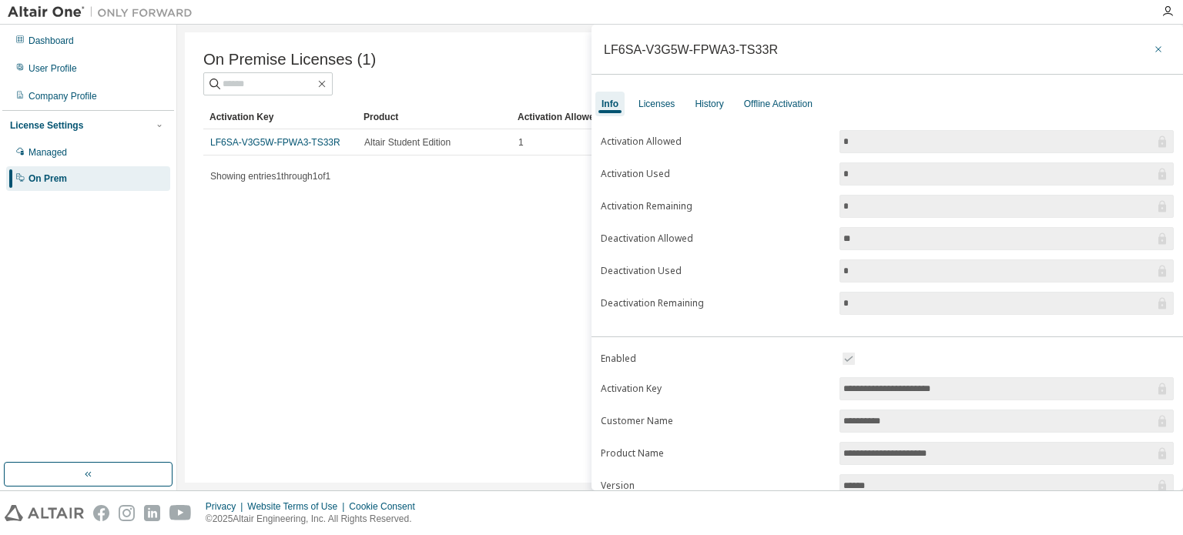
click at [1155, 49] on icon "button" at bounding box center [1158, 49] width 11 height 12
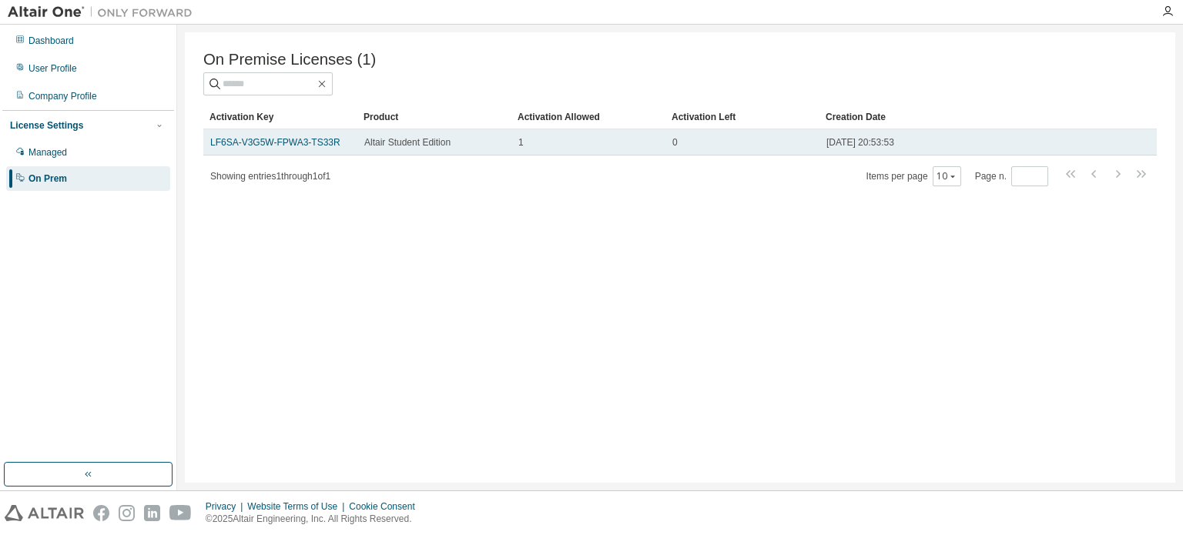
click at [357, 156] on td "LF6SA-V3G5W-FPWA3-TS33R" at bounding box center [280, 142] width 154 height 26
click at [327, 148] on link "LF6SA-V3G5W-FPWA3-TS33R" at bounding box center [275, 142] width 130 height 11
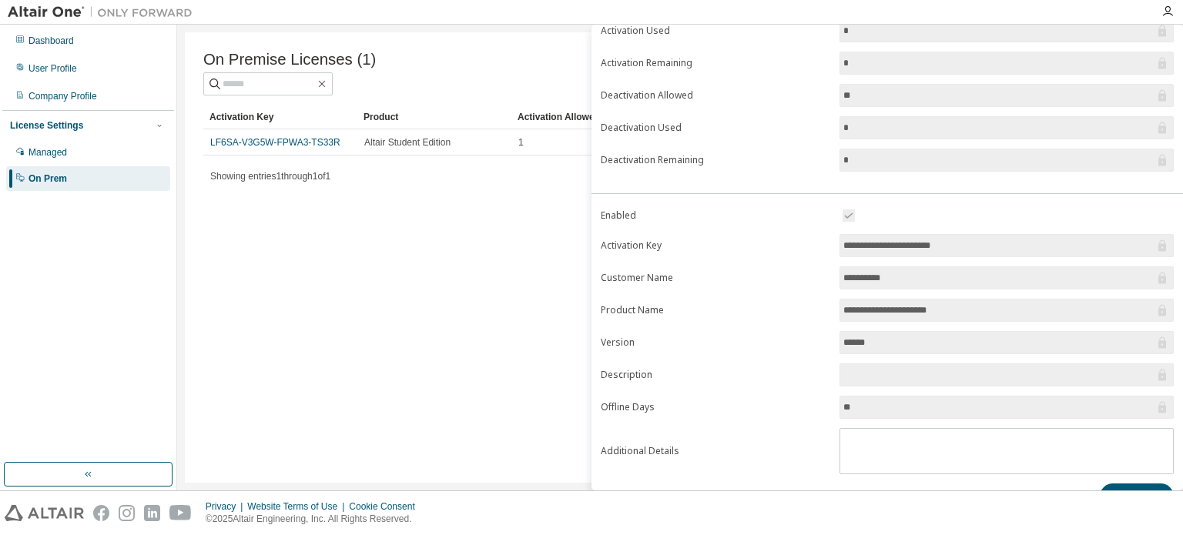
scroll to position [169, 0]
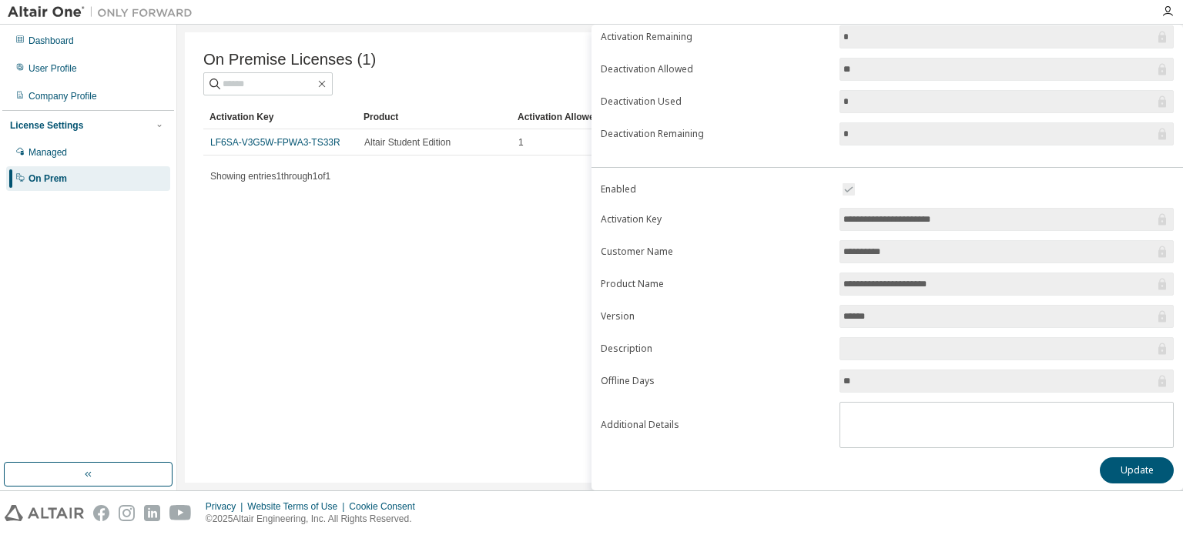
drag, startPoint x: 860, startPoint y: 375, endPoint x: 790, endPoint y: 375, distance: 69.3
click at [790, 375] on form "**********" at bounding box center [887, 314] width 573 height 268
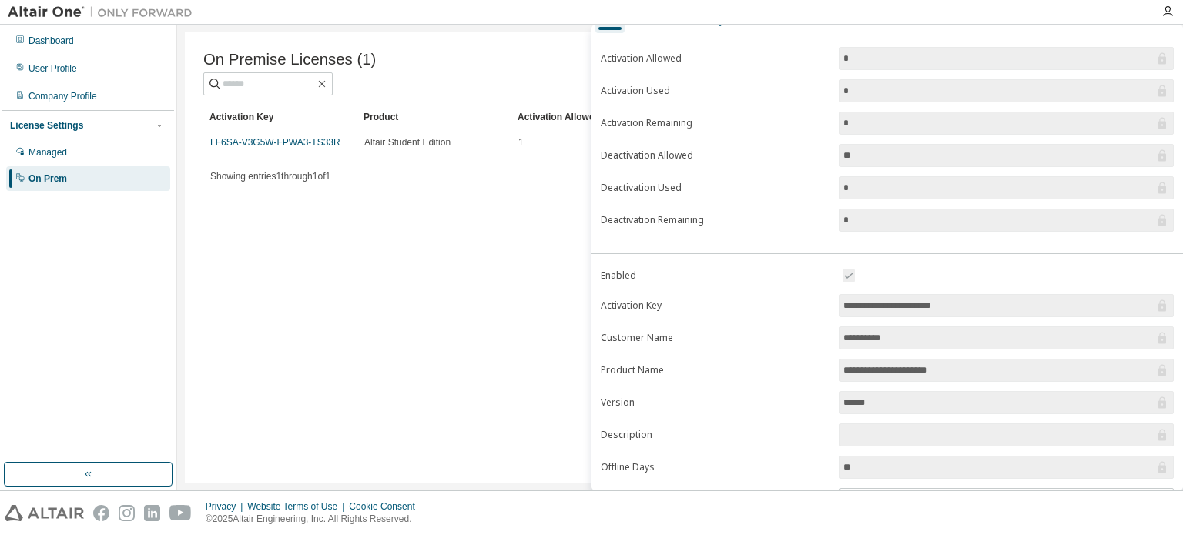
scroll to position [0, 0]
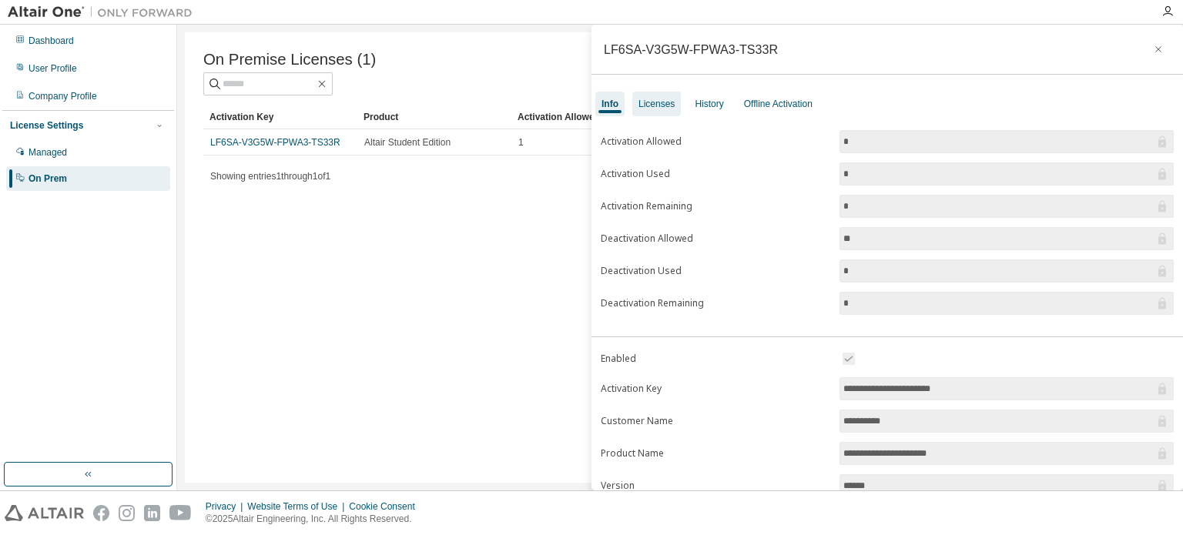
click at [656, 111] on div "Licenses" at bounding box center [656, 104] width 49 height 25
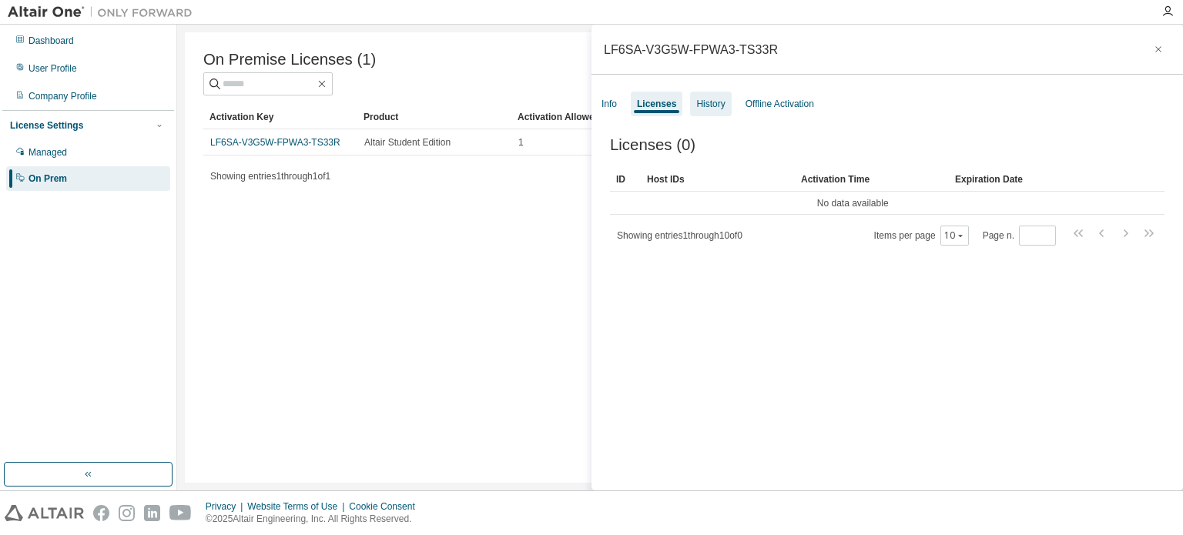
click at [704, 98] on div "History" at bounding box center [710, 104] width 28 height 12
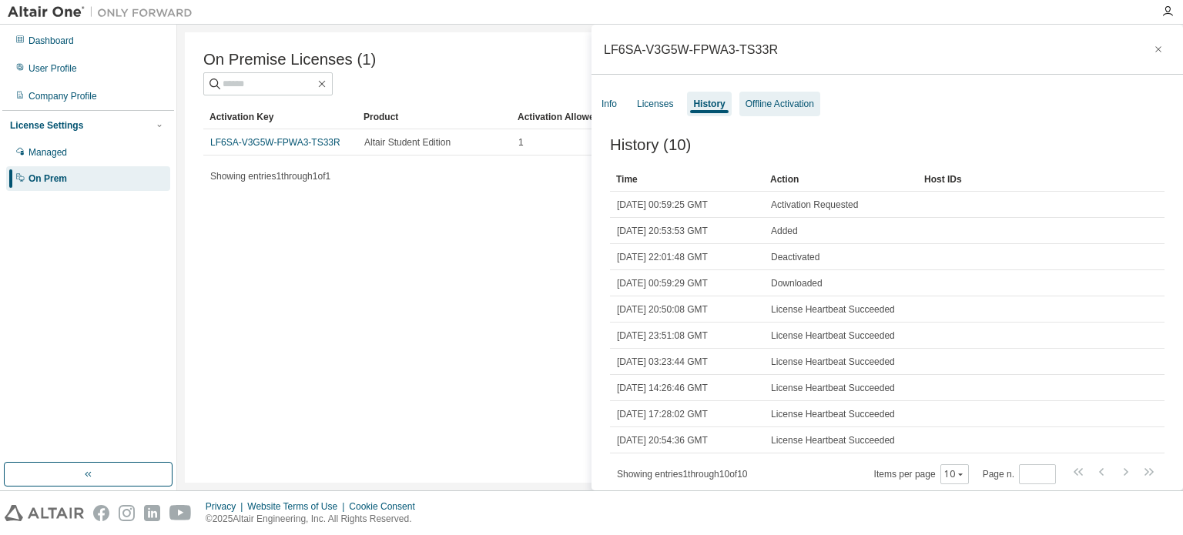
click at [796, 100] on div "Offline Activation" at bounding box center [780, 104] width 69 height 12
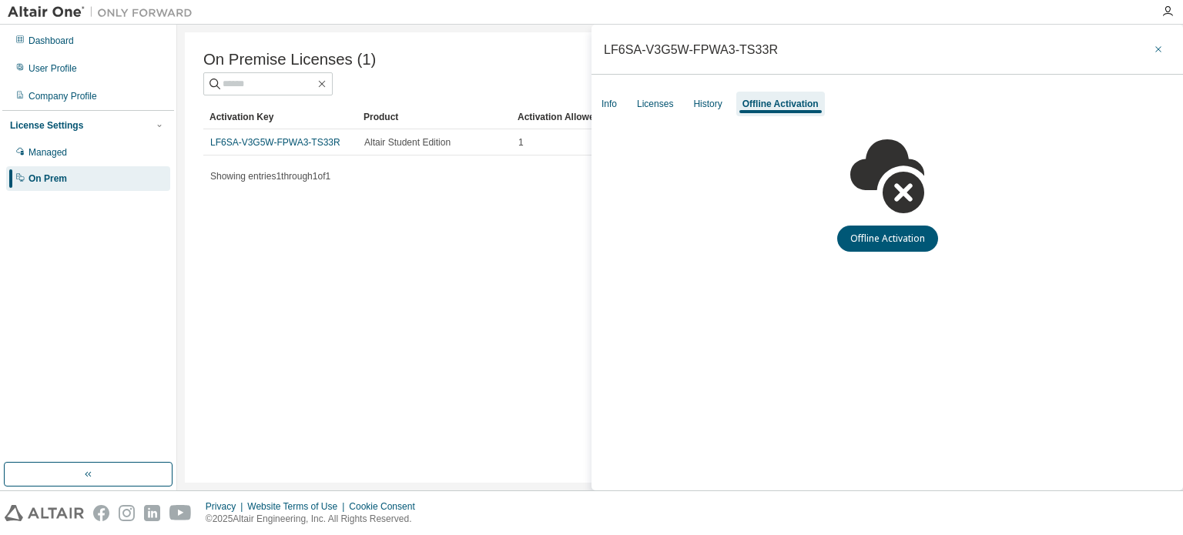
click at [1156, 50] on icon "button" at bounding box center [1158, 49] width 11 height 12
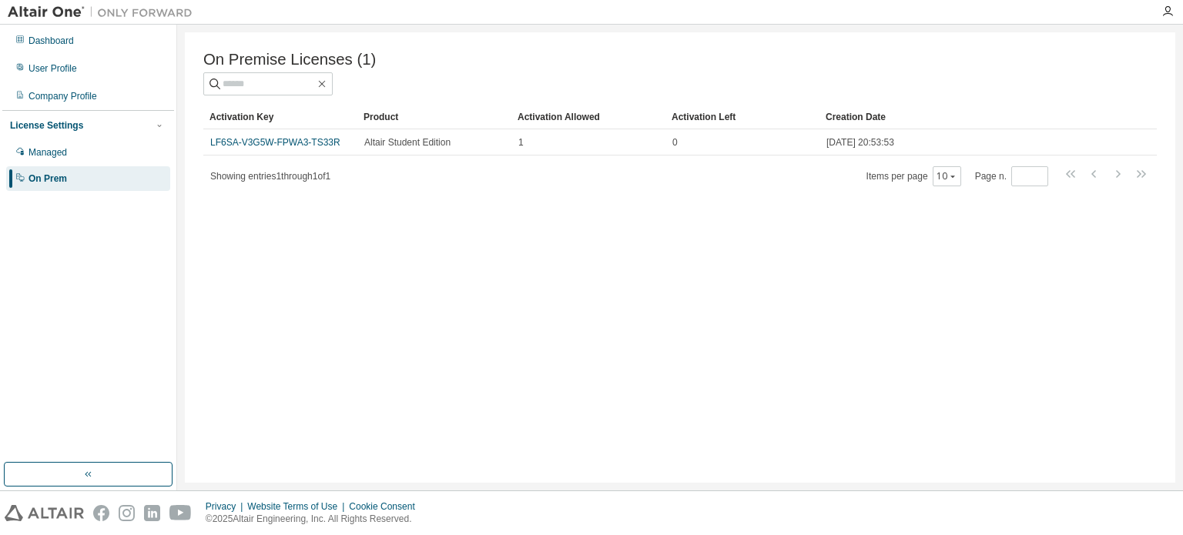
click at [527, 213] on div "On Premise Licenses (1) Clear Load Save Save As Field Operator Value Select fil…" at bounding box center [680, 257] width 991 height 451
click at [35, 144] on div "Managed" at bounding box center [88, 152] width 164 height 25
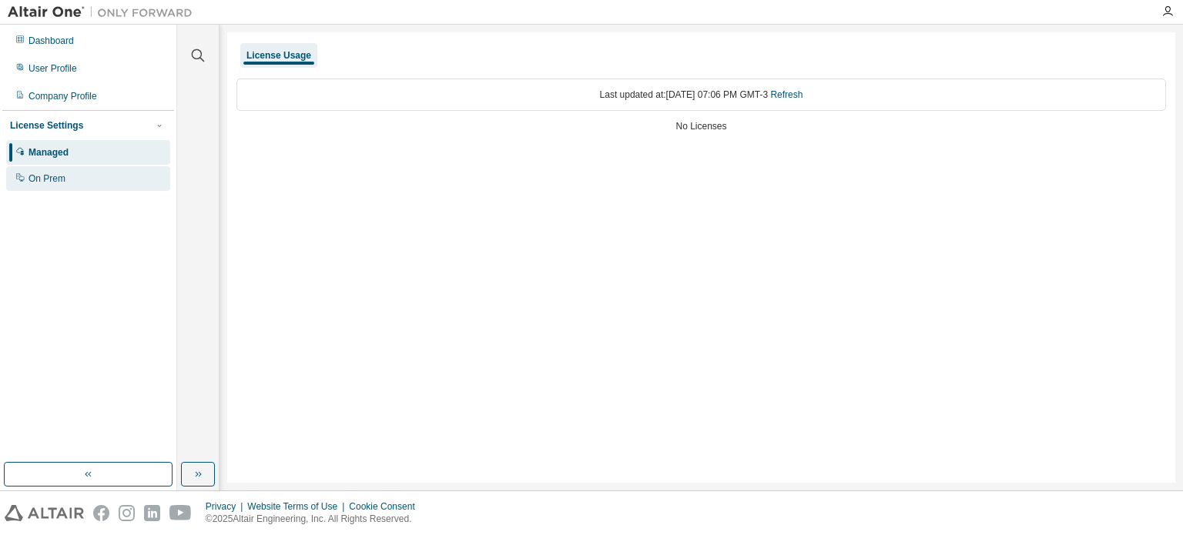
click at [65, 178] on div "On Prem" at bounding box center [88, 178] width 164 height 25
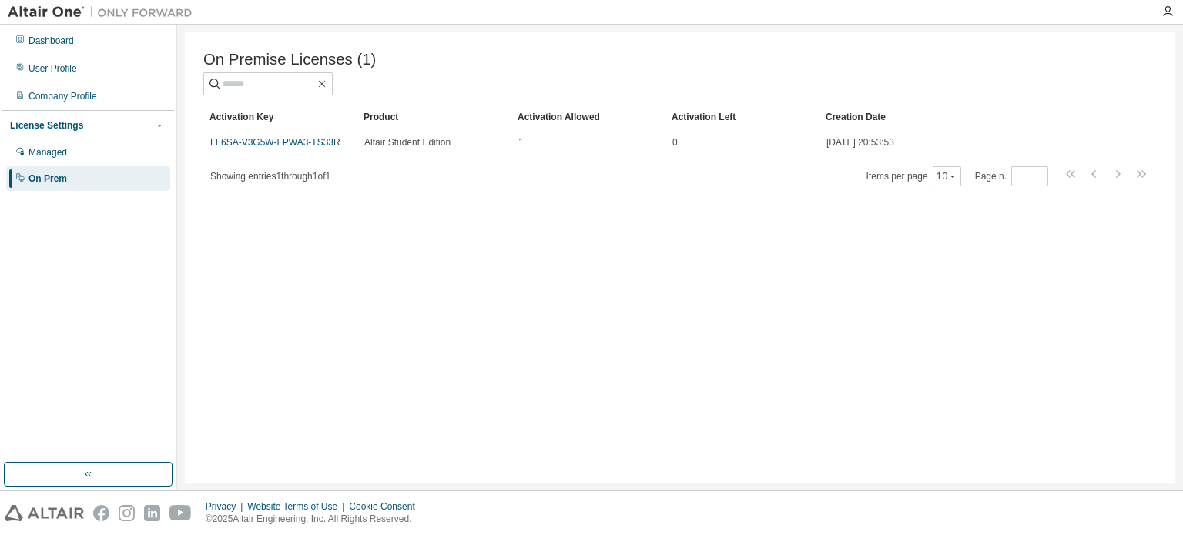
click at [620, 354] on div "On Premise Licenses (1) Clear Load Save Save As Field Operator Value Select fil…" at bounding box center [680, 257] width 991 height 451
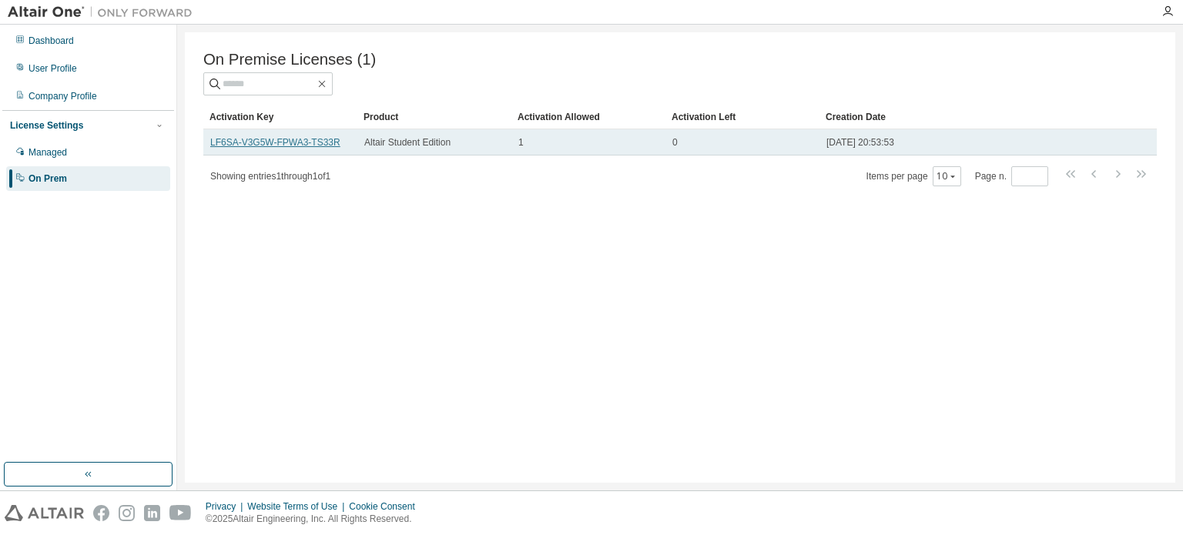
click at [317, 148] on link "LF6SA-V3G5W-FPWA3-TS33R" at bounding box center [275, 142] width 130 height 11
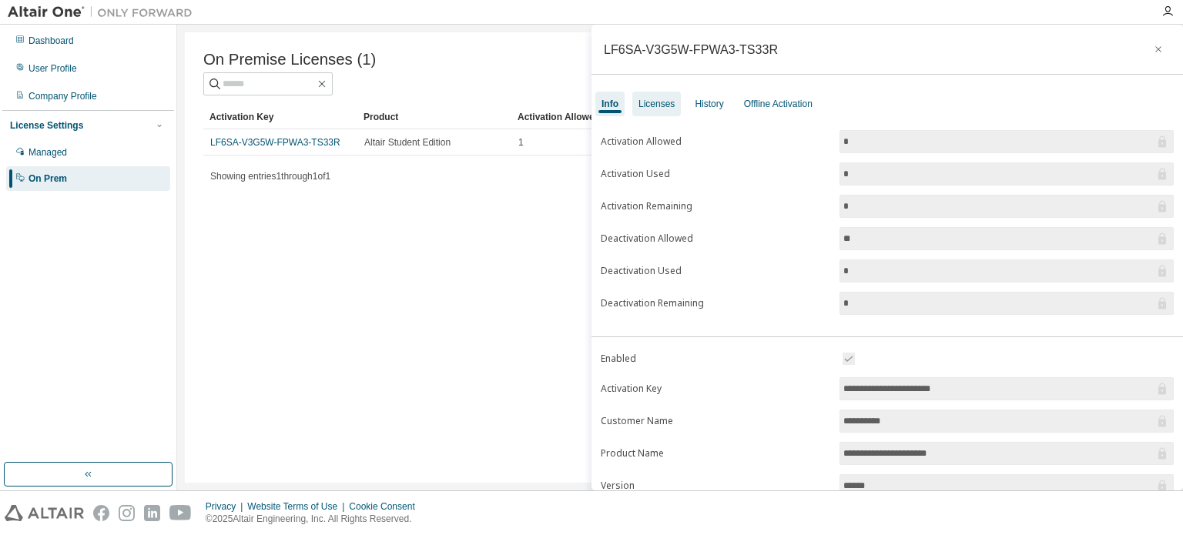
click at [650, 95] on div "Licenses" at bounding box center [656, 104] width 49 height 25
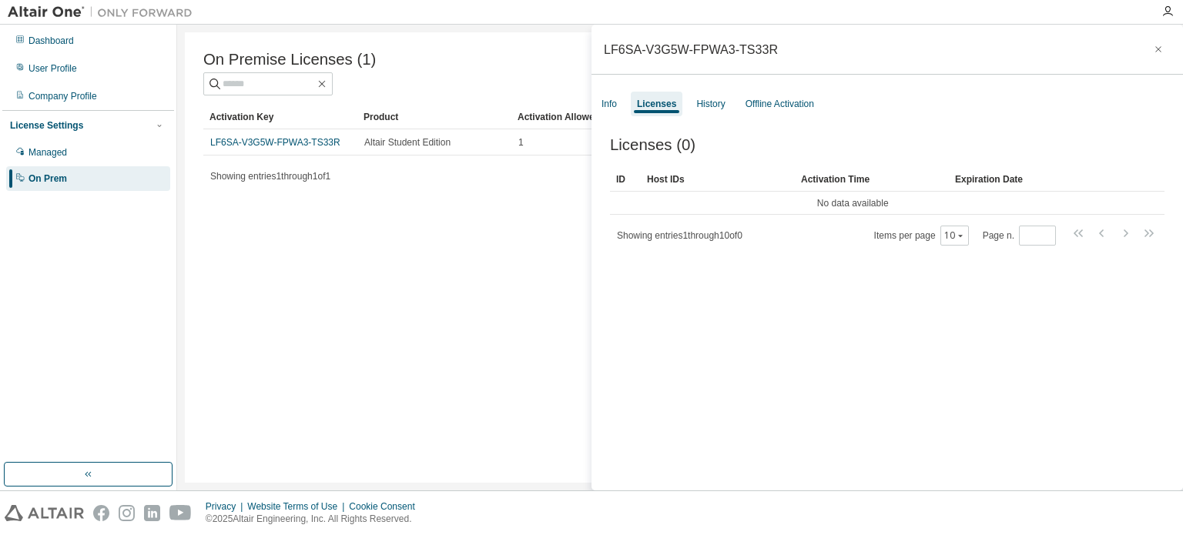
click at [601, 310] on div "Licenses (0) Clear Load Save Save As Field Operator Value Select filter Select …" at bounding box center [888, 316] width 592 height 397
click at [532, 310] on div "On Premise Licenses (1) Clear Load Save Save As Field Operator Value Select fil…" at bounding box center [680, 257] width 991 height 451
click at [1153, 43] on icon "button" at bounding box center [1158, 49] width 11 height 12
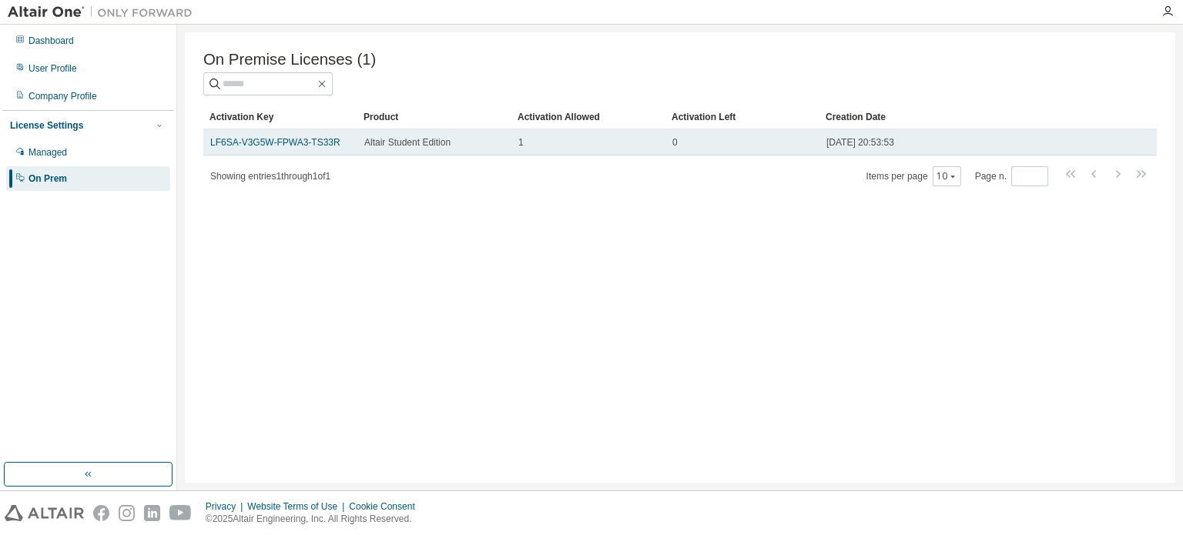
click at [1005, 146] on div "[DATE] 20:53:53" at bounding box center [957, 142] width 262 height 12
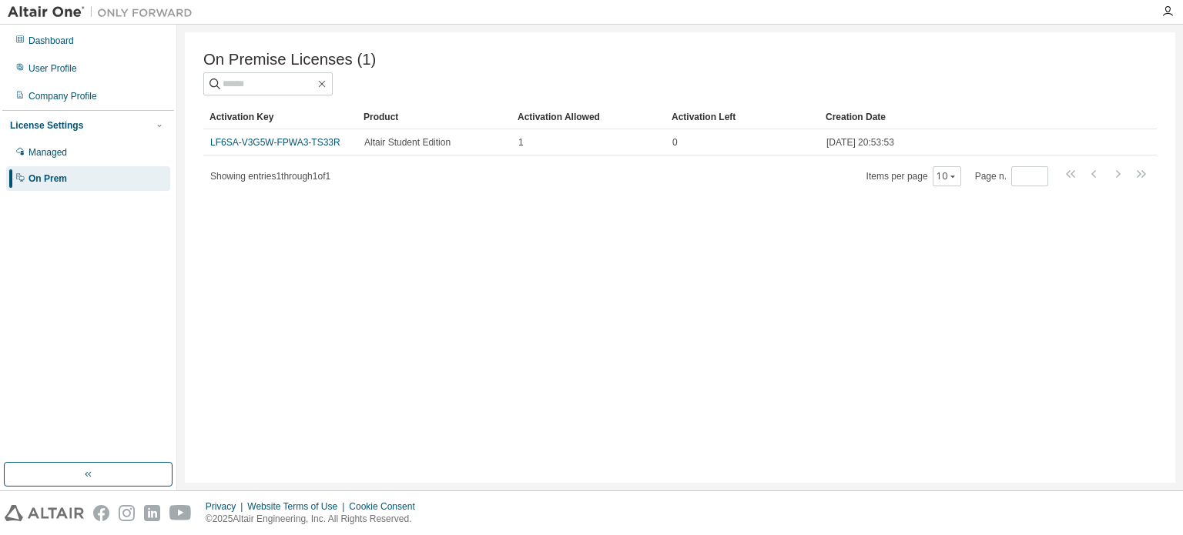
drag, startPoint x: 1005, startPoint y: 146, endPoint x: 528, endPoint y: 196, distance: 479.5
click at [530, 201] on div "On Premise Licenses (1) Clear Load Save Save As Field Operator Value Select fil…" at bounding box center [680, 257] width 991 height 451
click at [51, 63] on div "User Profile" at bounding box center [52, 68] width 49 height 12
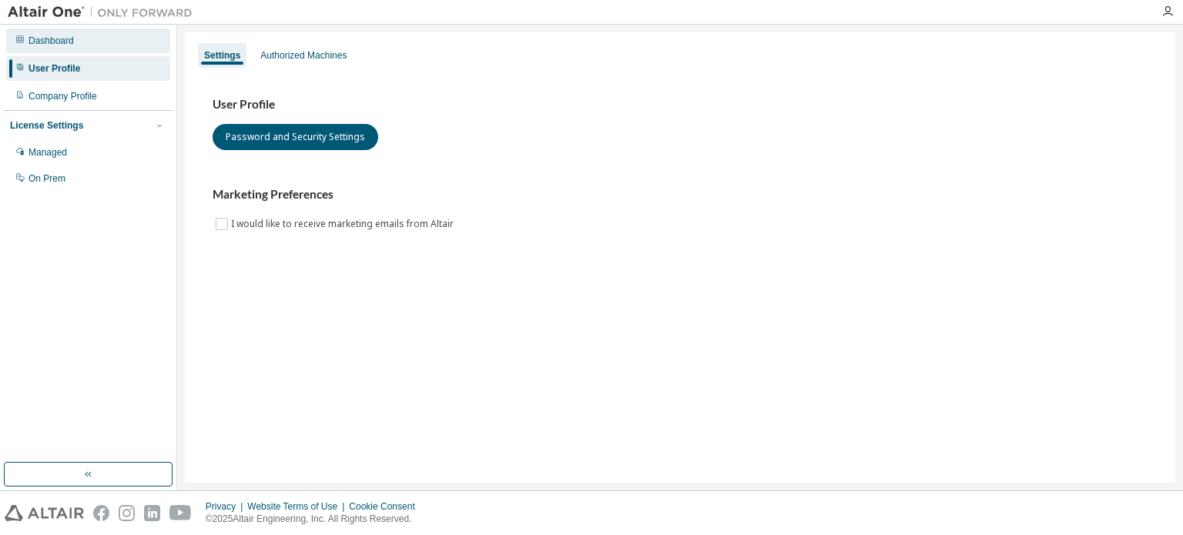
click at [60, 38] on div "Dashboard" at bounding box center [50, 41] width 45 height 12
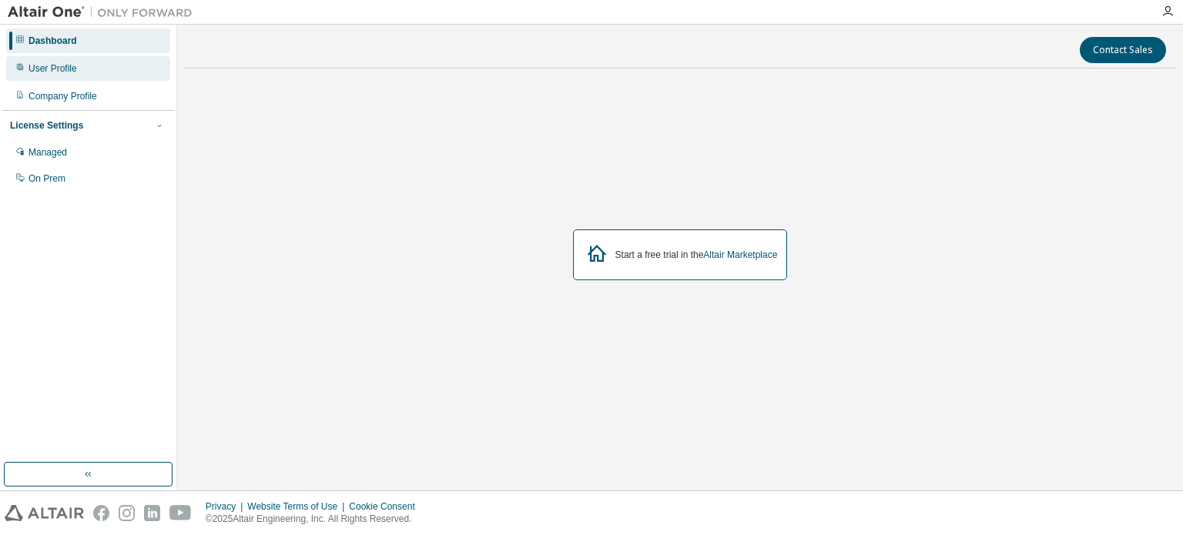
click at [89, 73] on div "User Profile" at bounding box center [88, 68] width 164 height 25
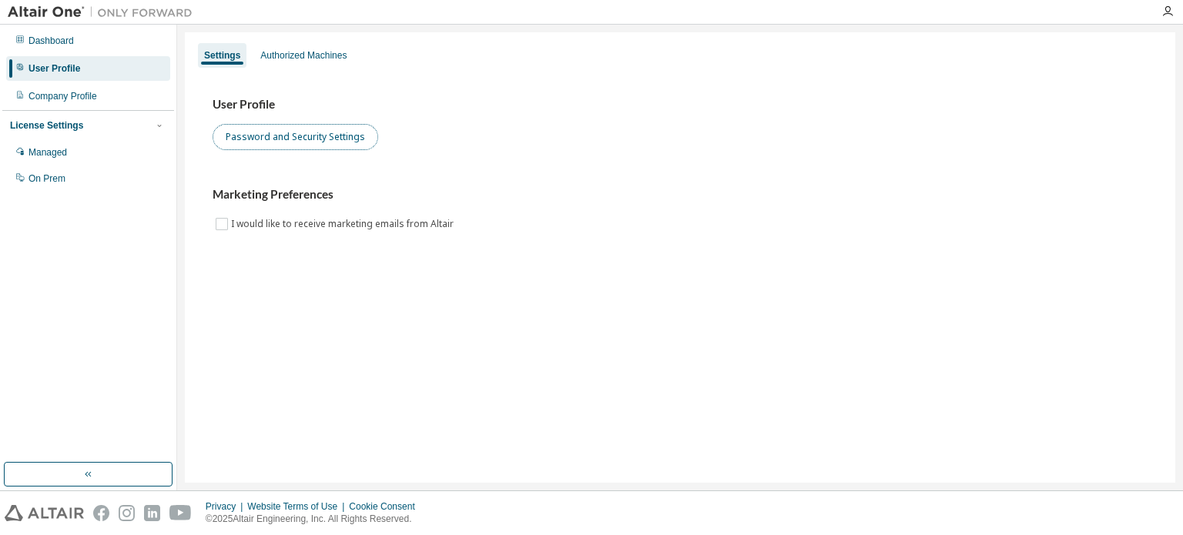
click at [277, 139] on button "Password and Security Settings" at bounding box center [296, 137] width 166 height 26
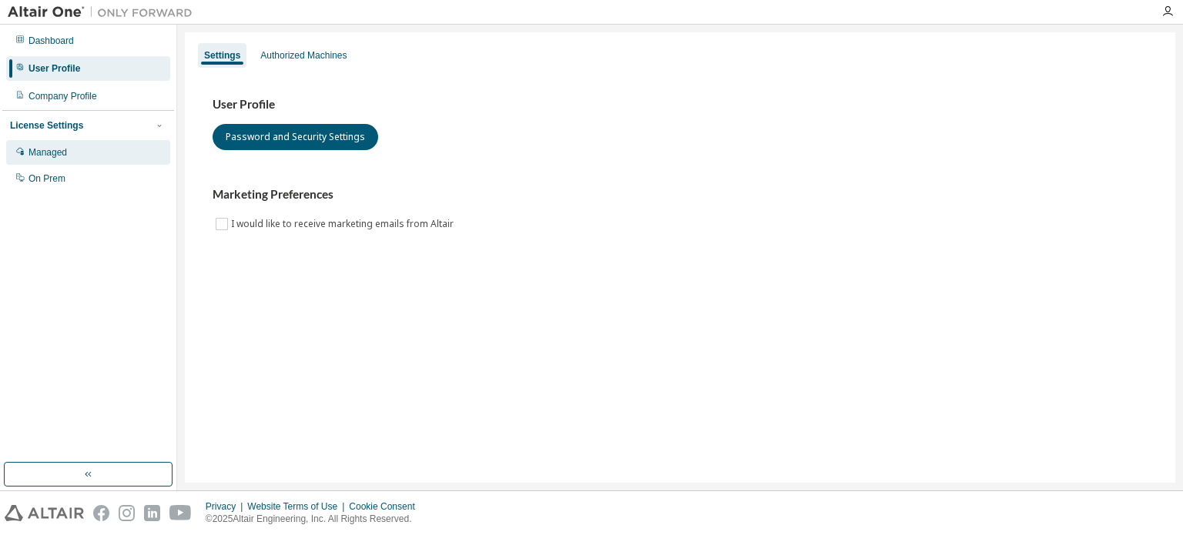
click at [72, 153] on div "Managed" at bounding box center [88, 152] width 164 height 25
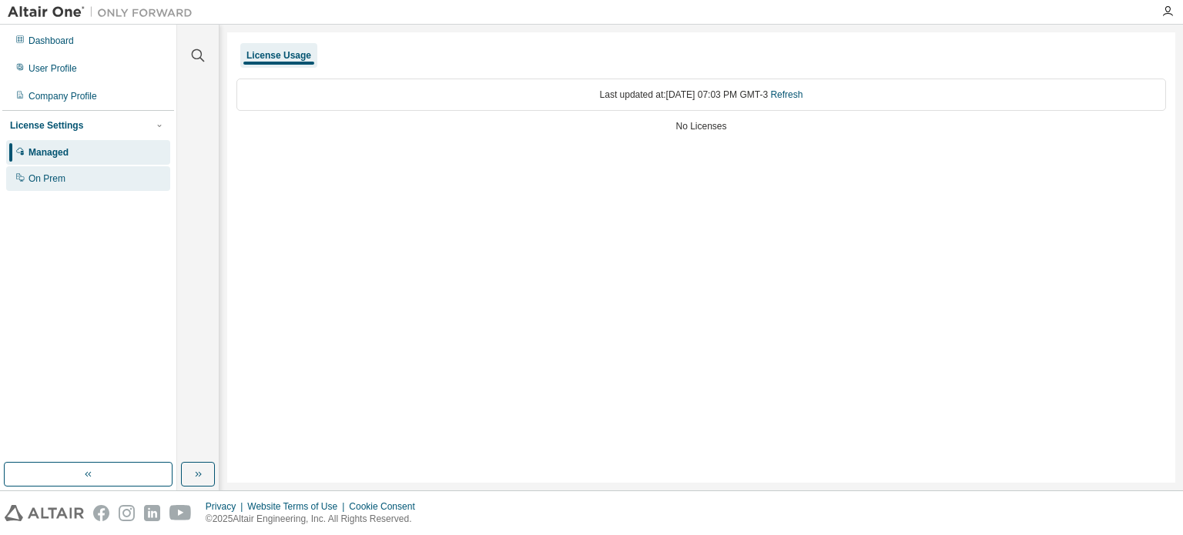
click at [62, 186] on div "On Prem" at bounding box center [88, 178] width 164 height 25
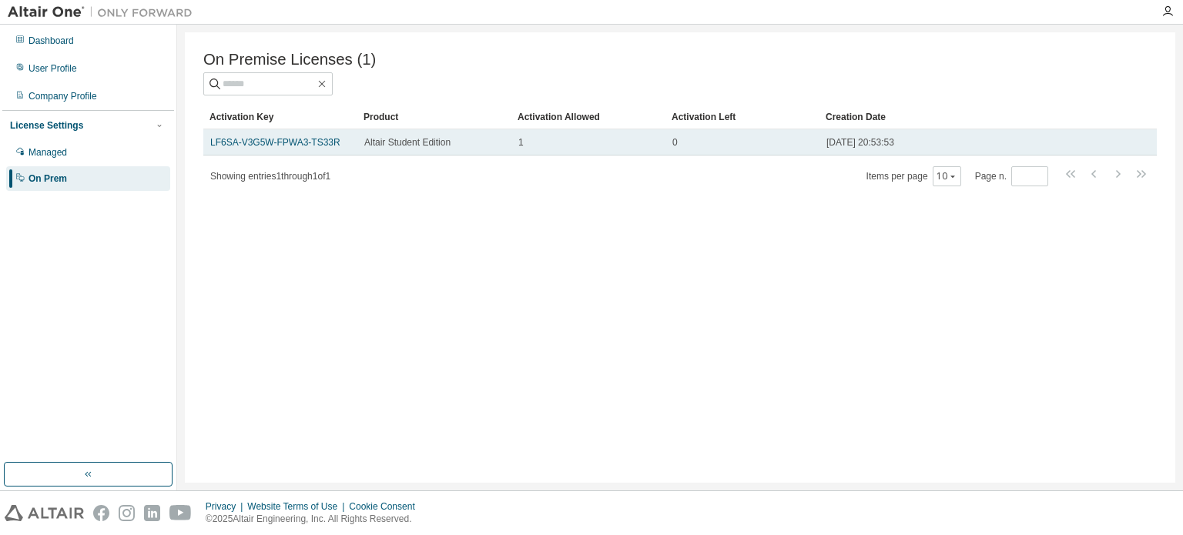
click at [534, 138] on td "1" at bounding box center [588, 142] width 154 height 26
click at [320, 145] on link "LF6SA-V3G5W-FPWA3-TS33R" at bounding box center [275, 142] width 130 height 11
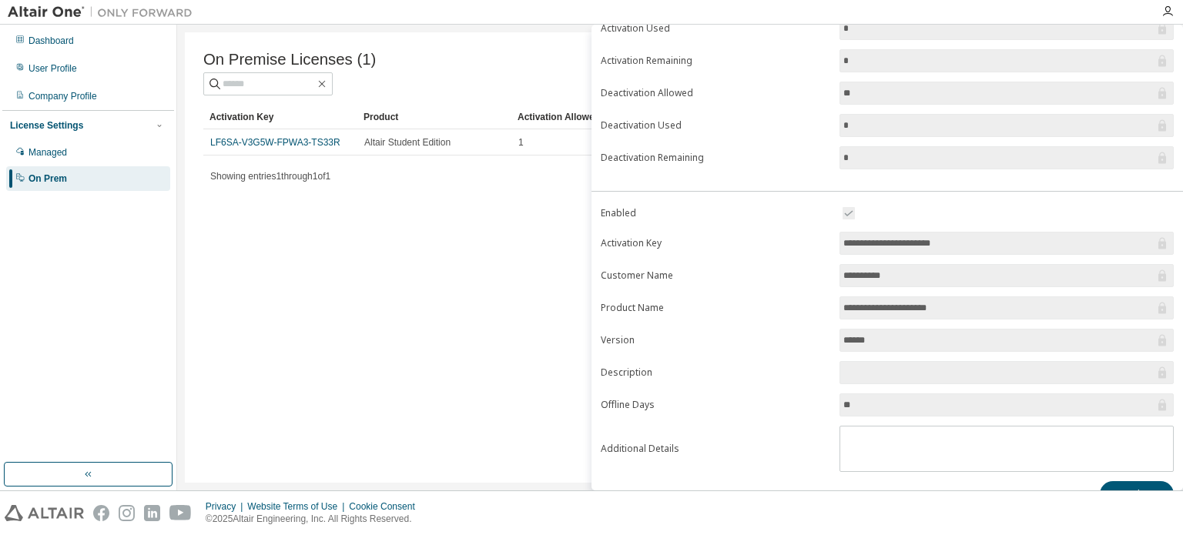
scroll to position [169, 0]
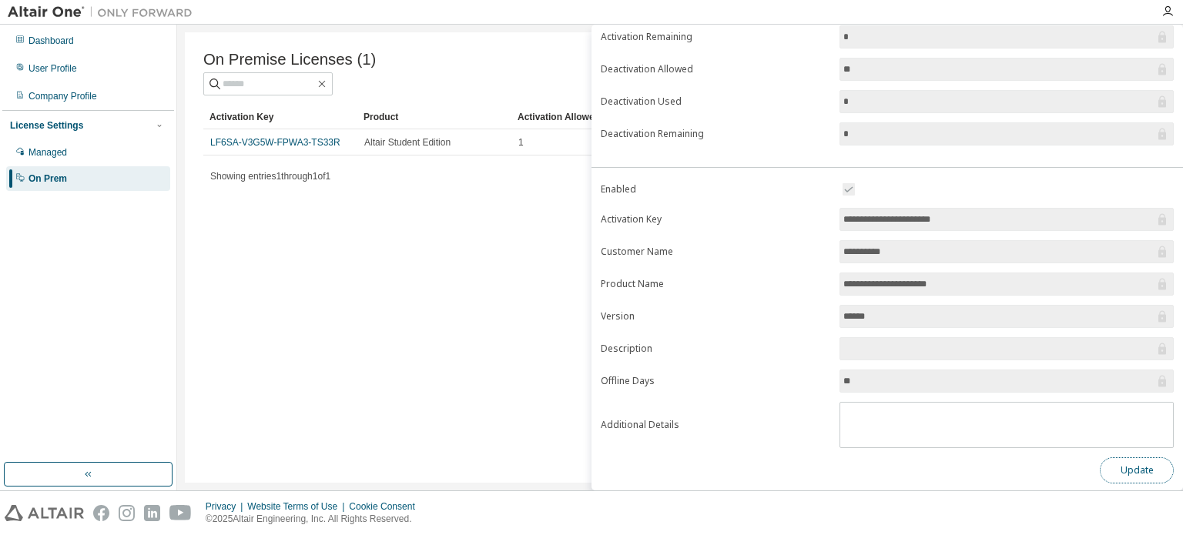
click at [1118, 461] on button "Update" at bounding box center [1137, 471] width 74 height 26
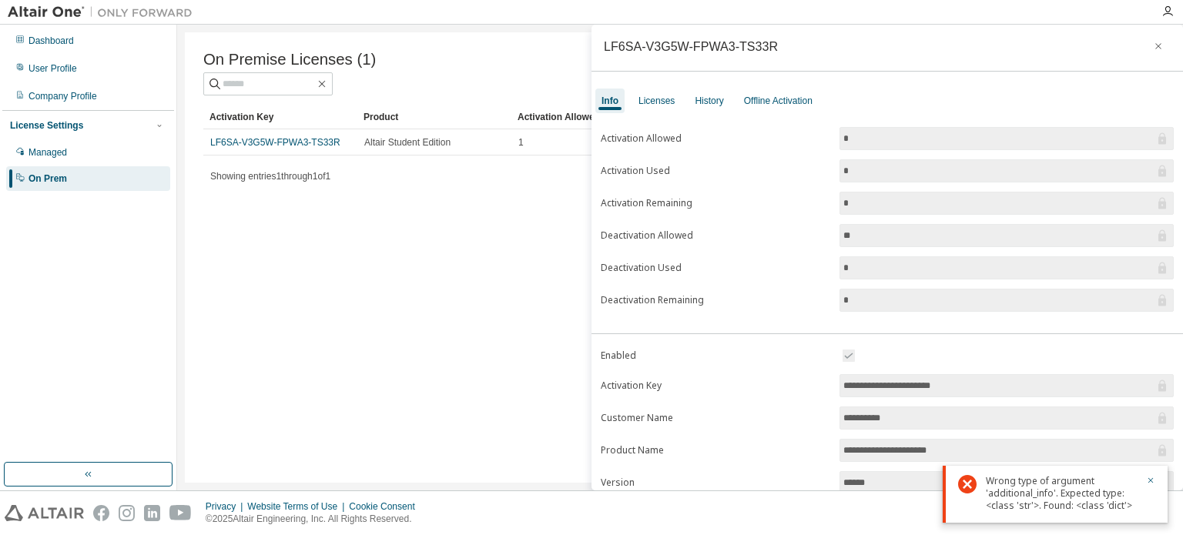
scroll to position [0, 0]
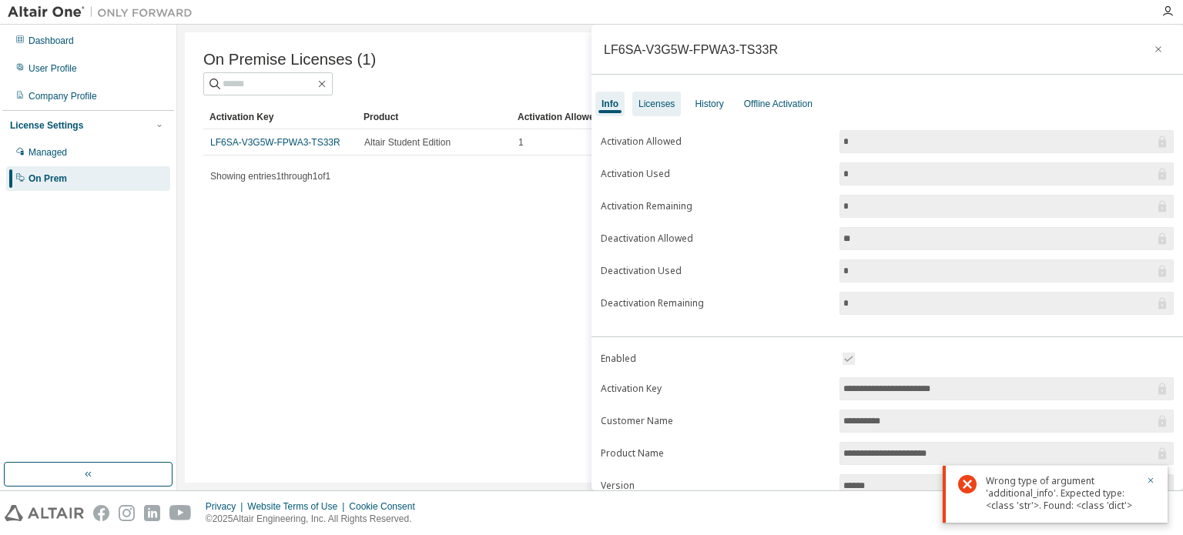
click at [662, 107] on div "Licenses" at bounding box center [657, 104] width 36 height 12
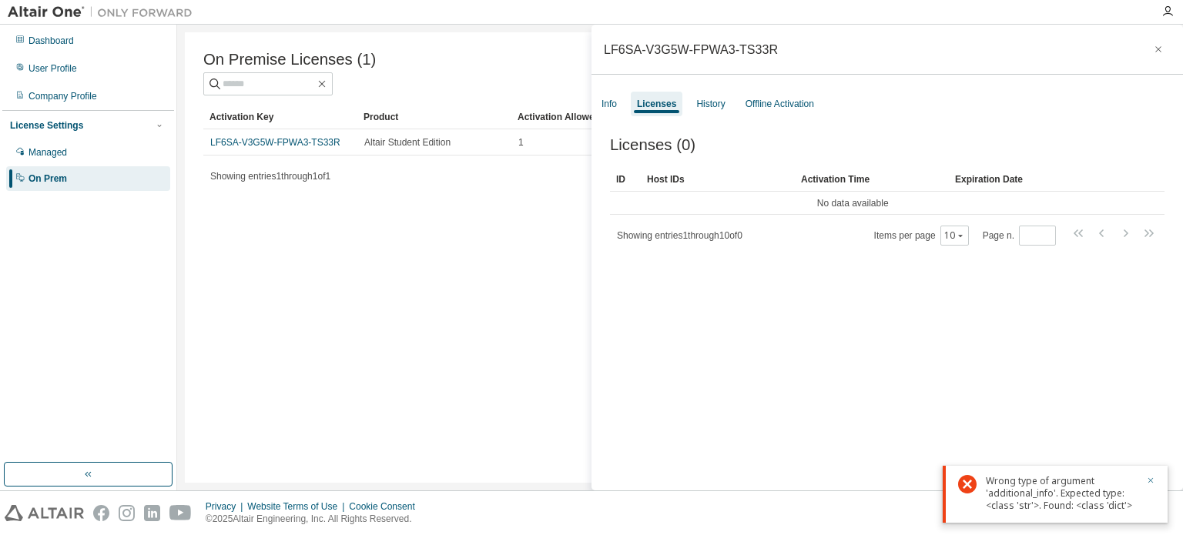
click at [1147, 479] on icon "button" at bounding box center [1150, 480] width 9 height 9
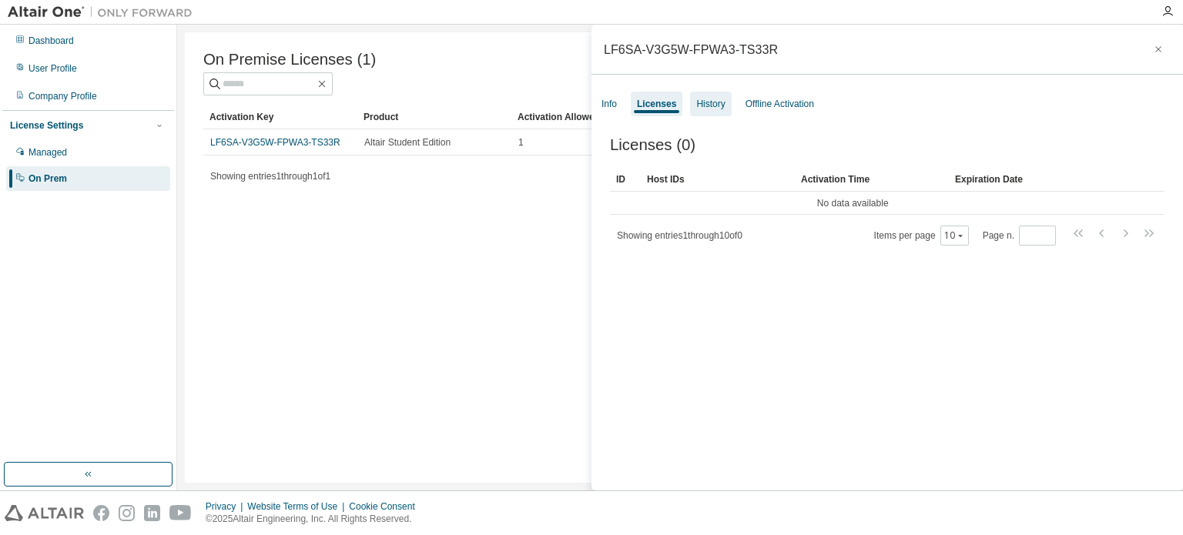
click at [696, 106] on div "History" at bounding box center [710, 104] width 28 height 12
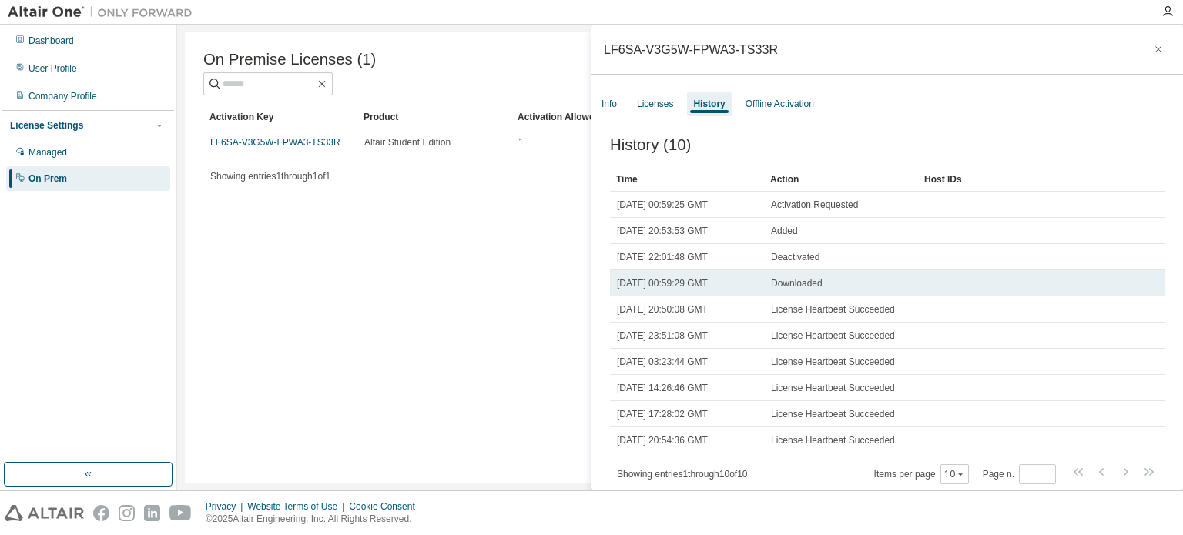
scroll to position [13, 0]
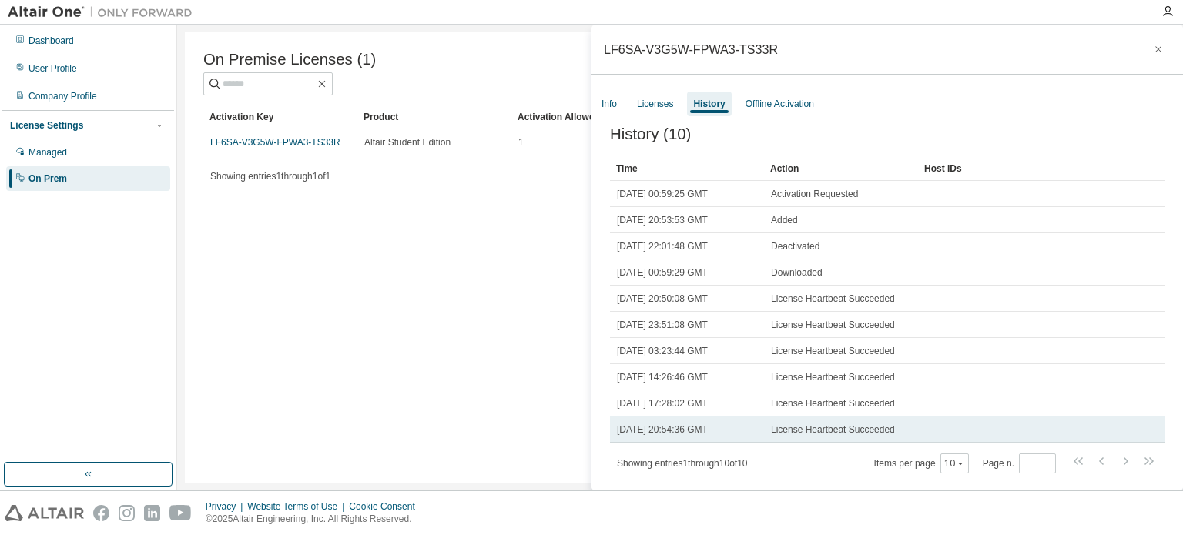
click at [961, 434] on td at bounding box center [1015, 430] width 195 height 26
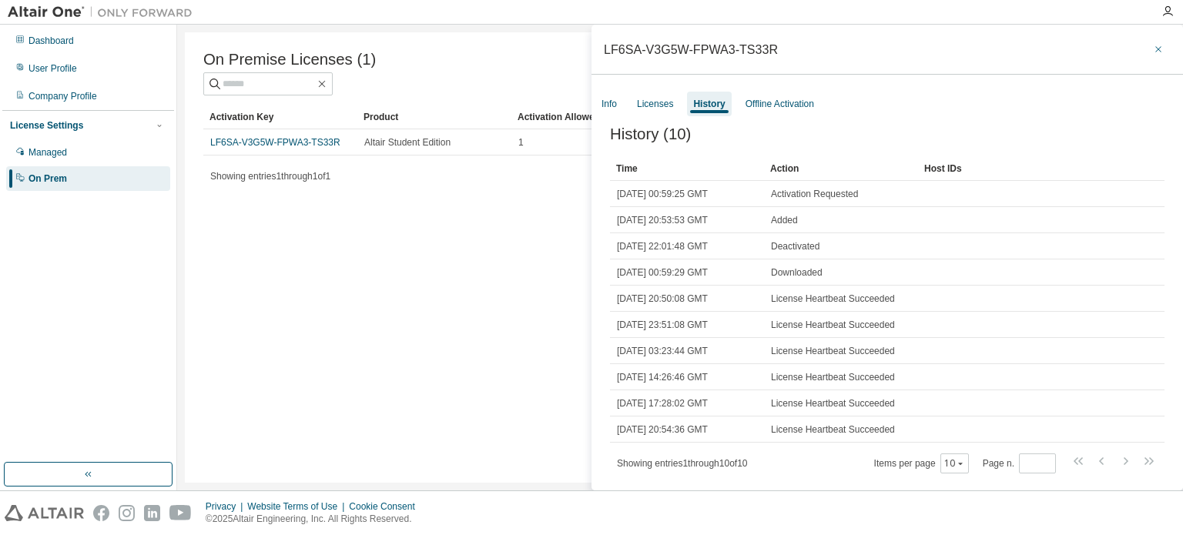
click at [1155, 48] on icon "button" at bounding box center [1158, 49] width 6 height 6
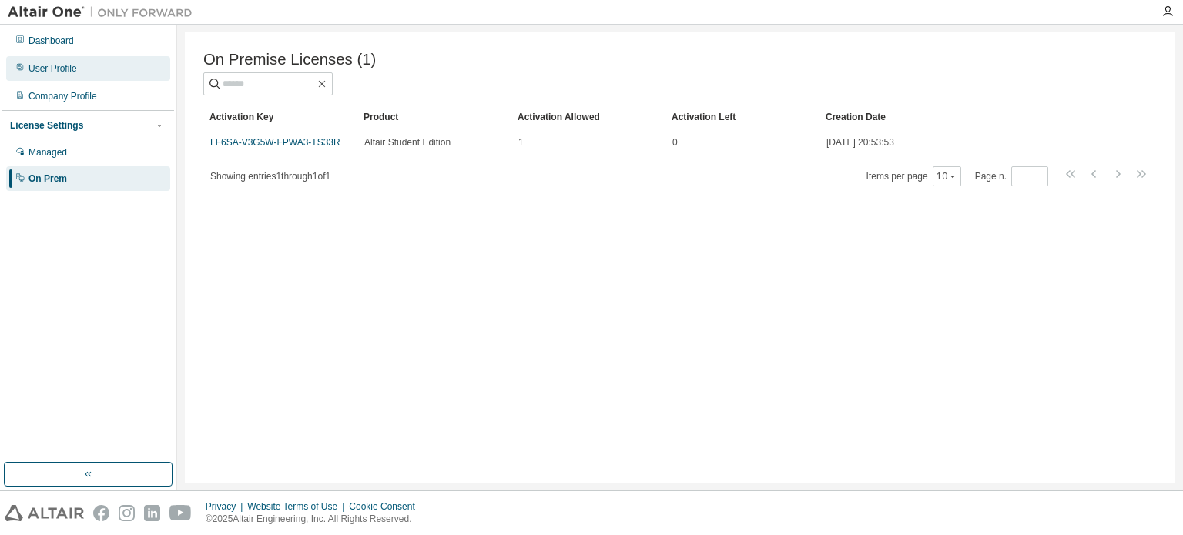
click at [66, 76] on div "User Profile" at bounding box center [88, 68] width 164 height 25
click at [34, 61] on div "User Profile" at bounding box center [88, 68] width 164 height 25
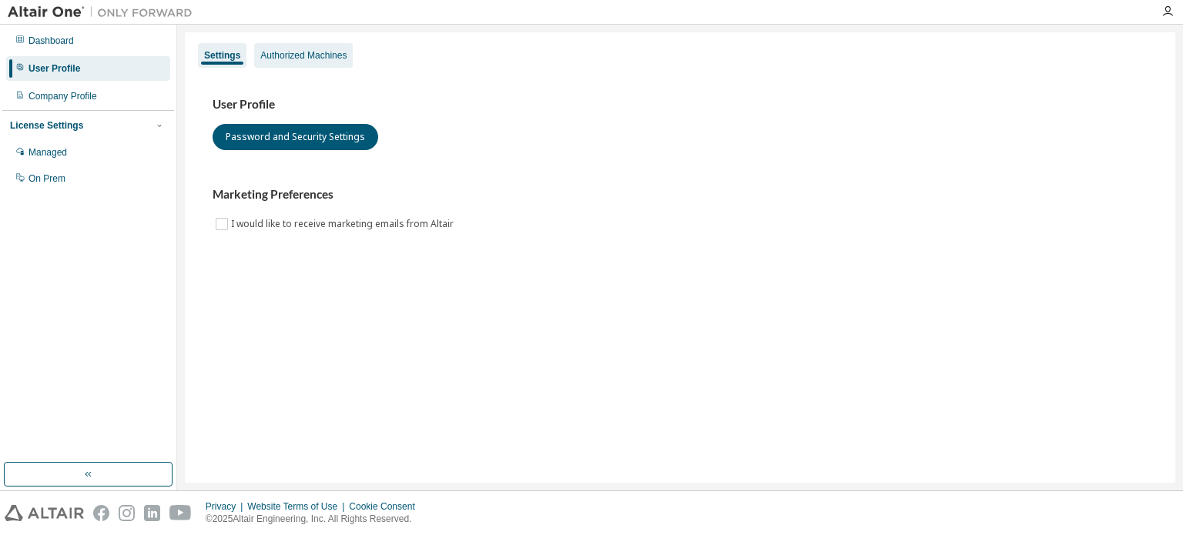
click at [317, 55] on div "Authorized Machines" at bounding box center [303, 55] width 86 height 12
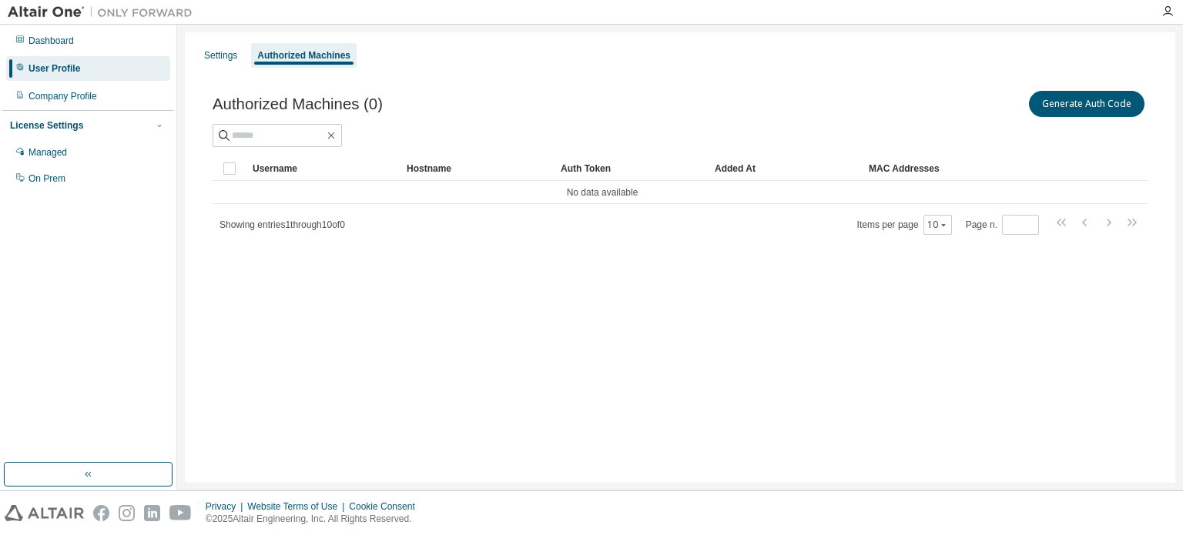
click at [678, 106] on div "Authorized Machines (0) Generate Auth Code" at bounding box center [680, 104] width 935 height 32
